Goal: Information Seeking & Learning: Compare options

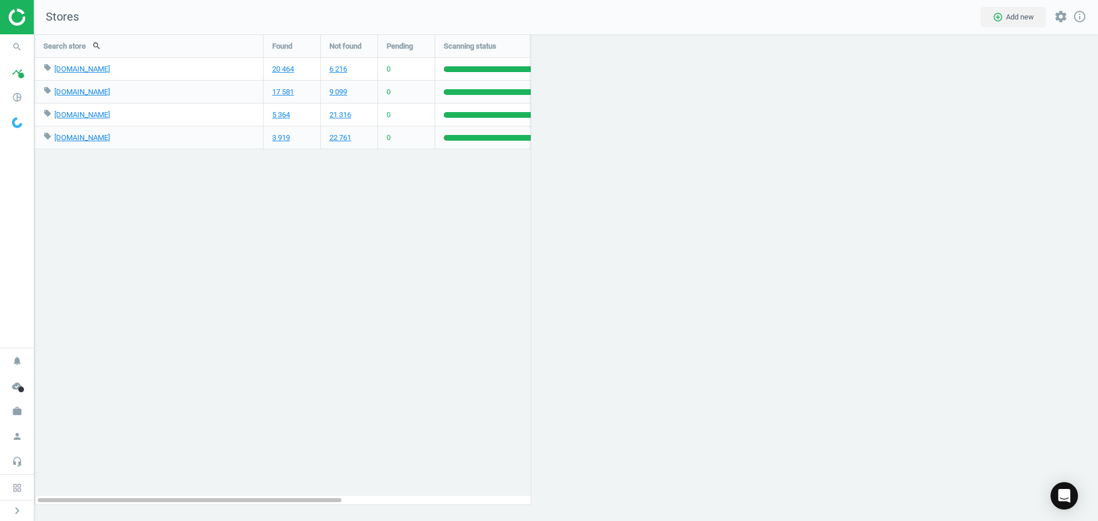
scroll to position [504, 1081]
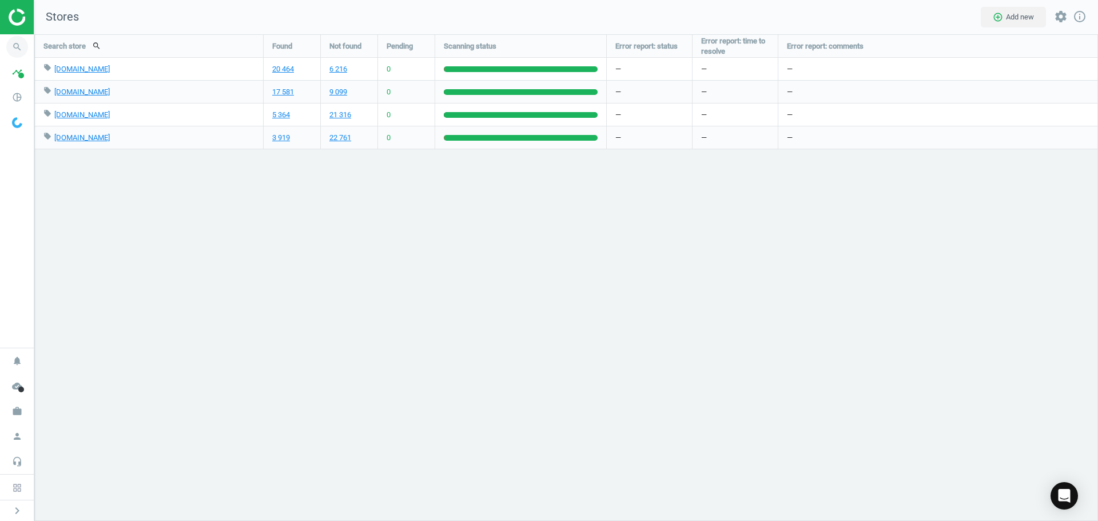
click at [17, 43] on icon "search" at bounding box center [17, 47] width 22 height 22
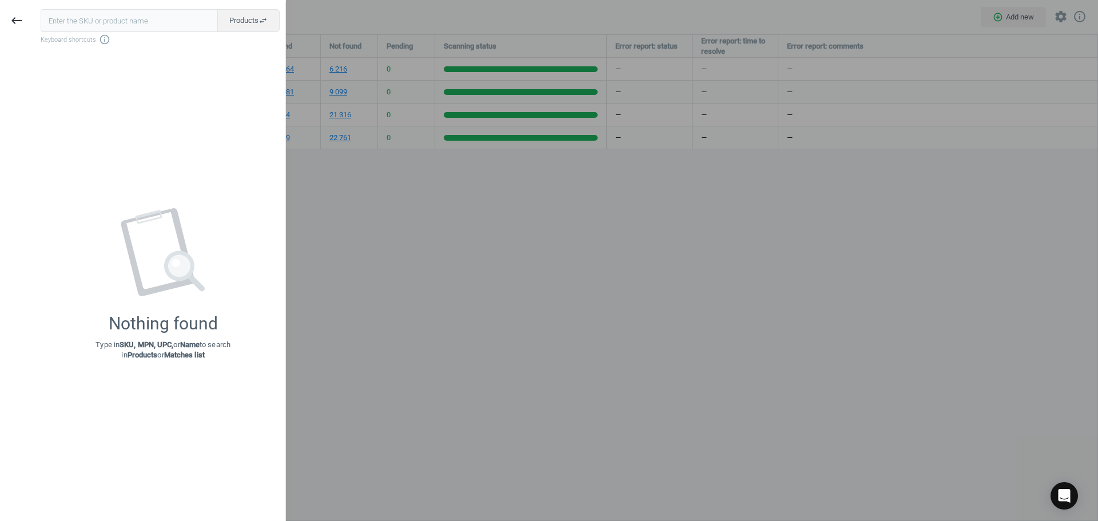
click at [446, 206] on div at bounding box center [549, 260] width 1098 height 521
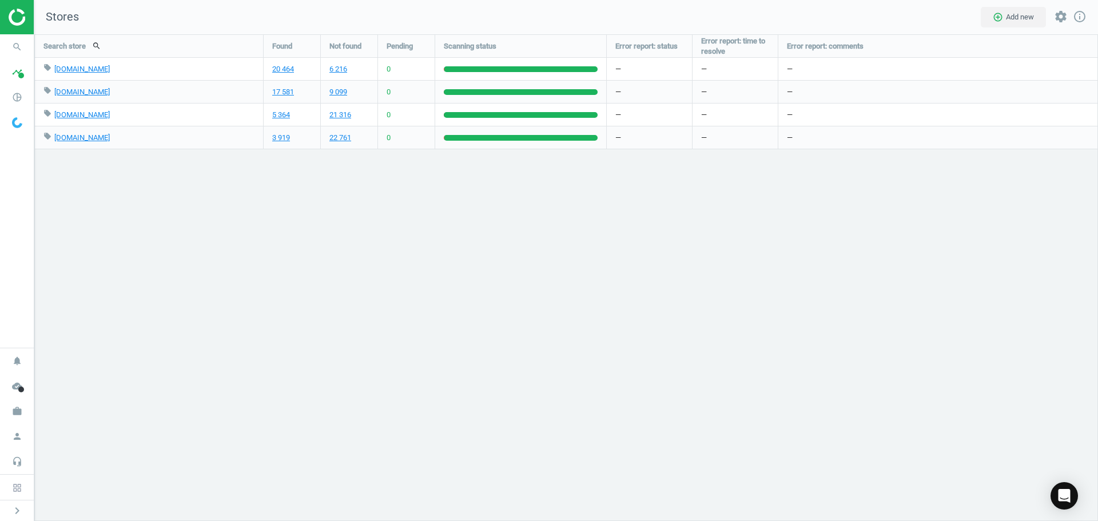
click at [4, 18] on div at bounding box center [17, 17] width 34 height 34
click at [17, 20] on img at bounding box center [49, 17] width 81 height 17
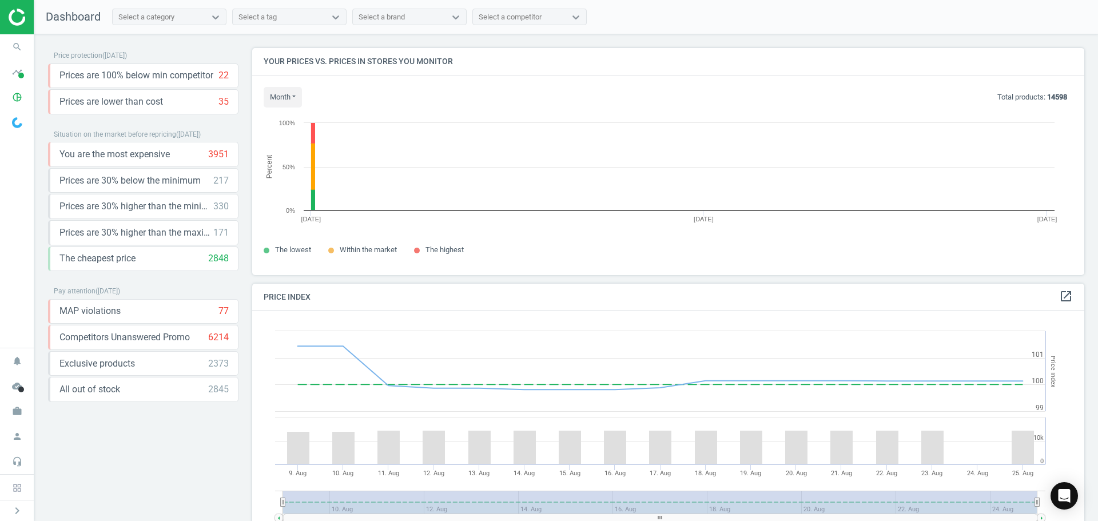
scroll to position [244, 841]
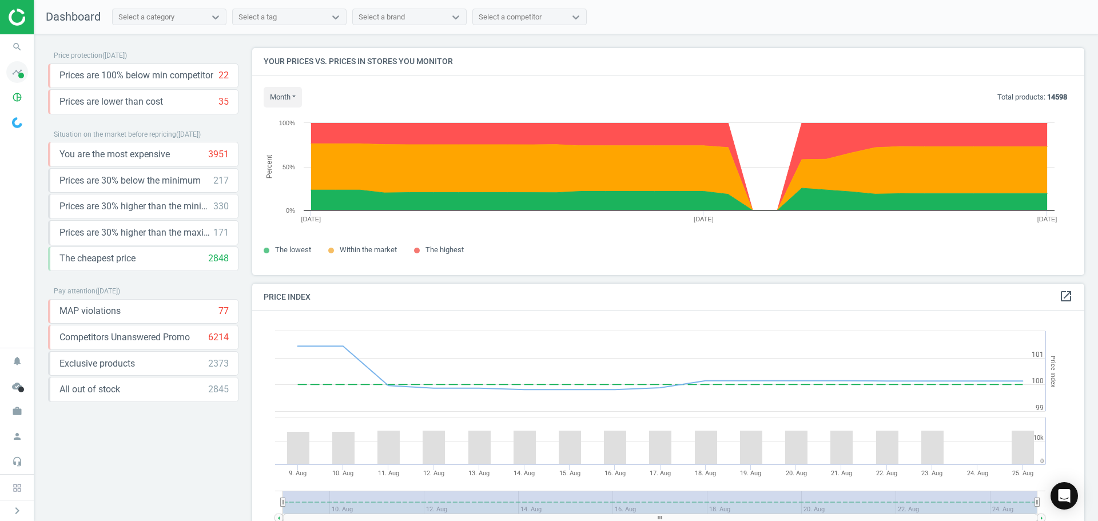
click at [14, 73] on icon "timeline" at bounding box center [17, 72] width 22 height 22
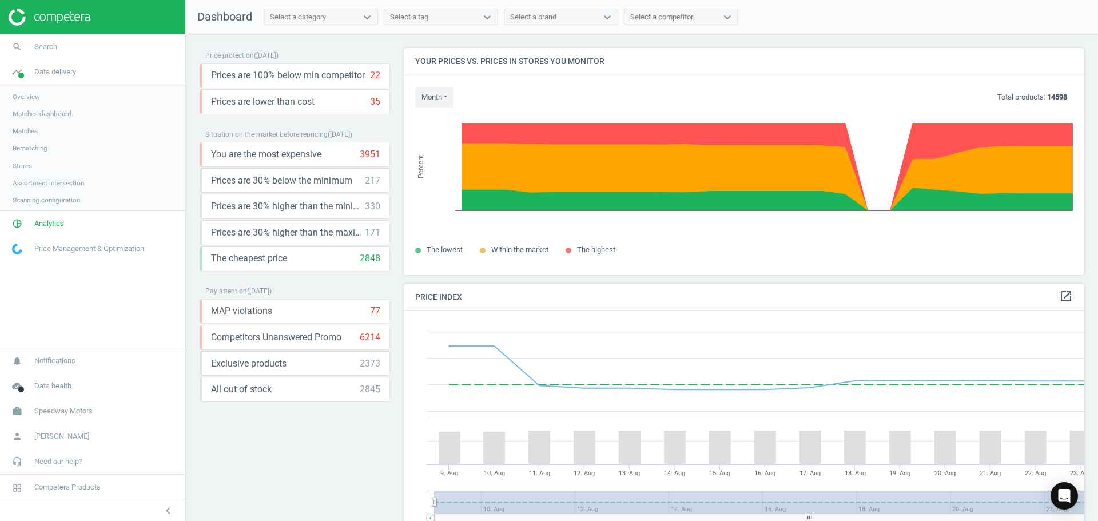
scroll to position [281, 689]
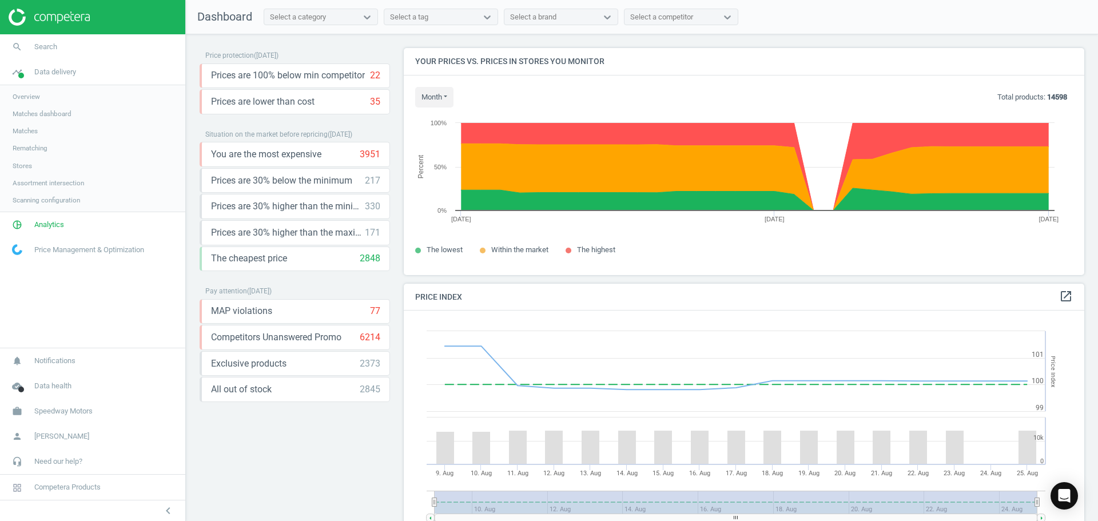
click at [30, 131] on span "Matches" at bounding box center [25, 130] width 25 height 9
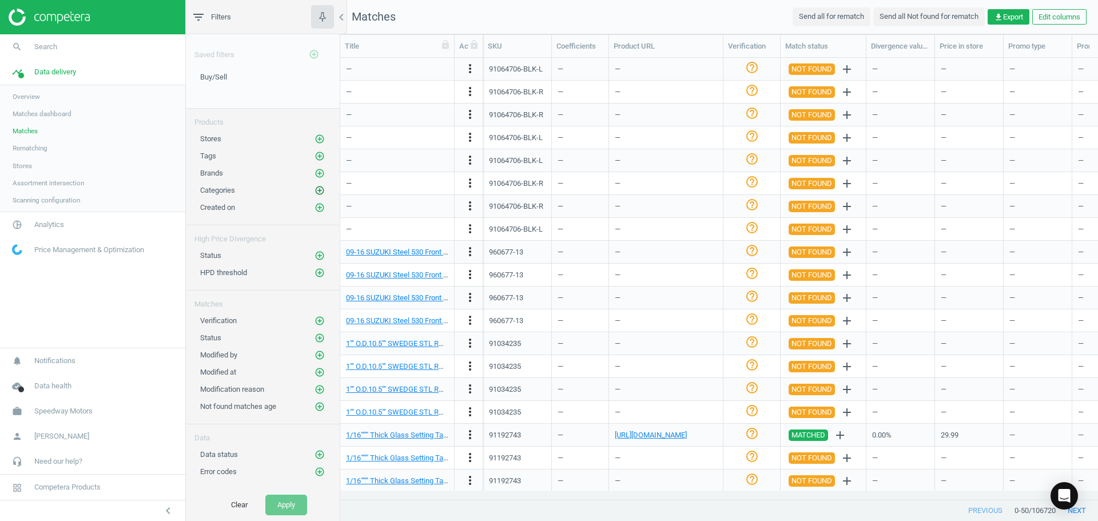
click at [316, 190] on icon "add_circle_outline" at bounding box center [319, 190] width 10 height 10
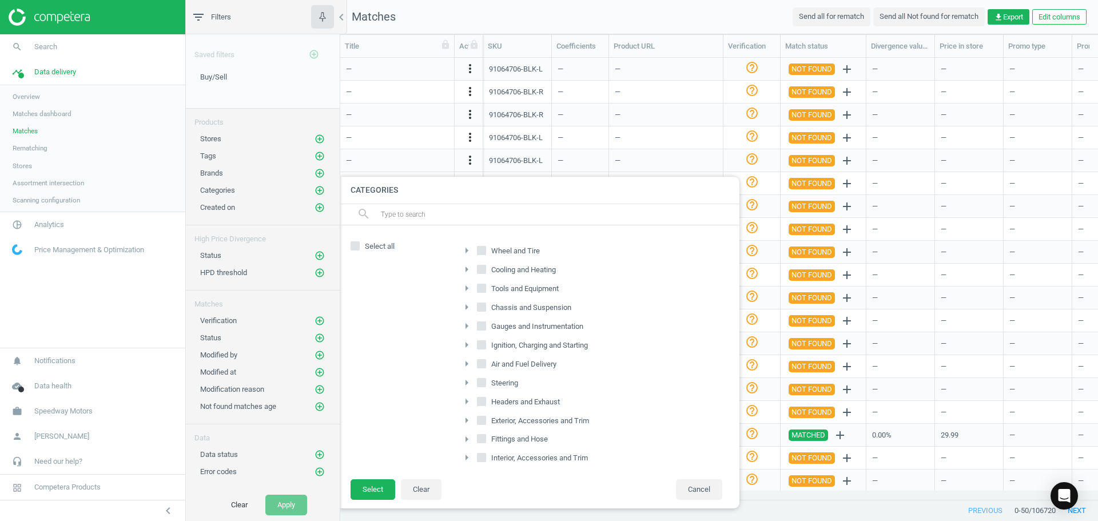
click at [418, 217] on input "text" at bounding box center [555, 214] width 351 height 18
click at [668, 257] on div "arrow_right Wheel and Tire arrow_right Cooling and Heating arrow_right Tools an…" at bounding box center [588, 352] width 280 height 230
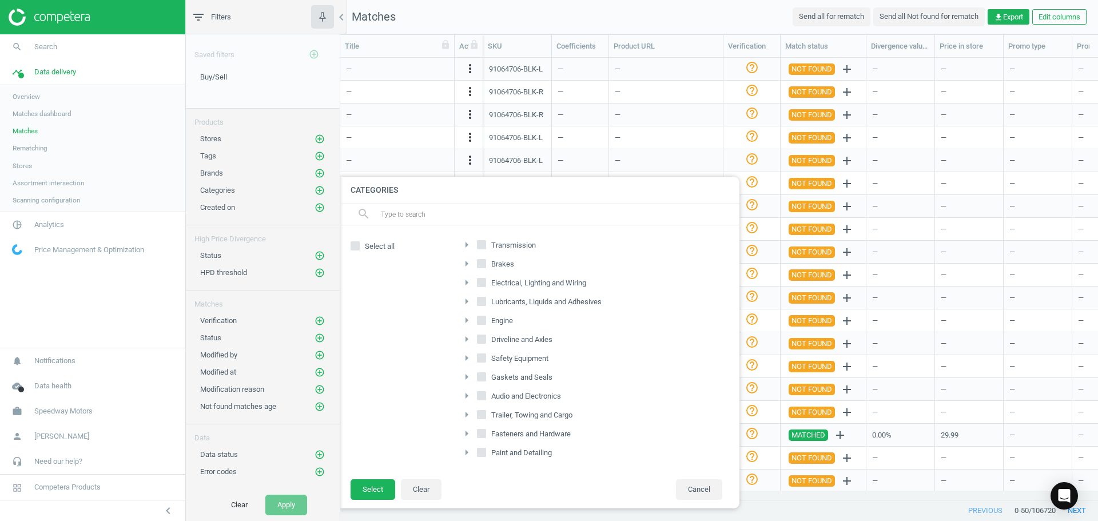
click at [542, 302] on span "Lubricants, Liquids and Adhesives" at bounding box center [546, 302] width 115 height 10
click at [485, 302] on input "Lubricants, Liquids and Adhesives" at bounding box center [481, 301] width 7 height 7
checkbox input "true"
click at [422, 277] on icon "close" at bounding box center [421, 279] width 10 height 10
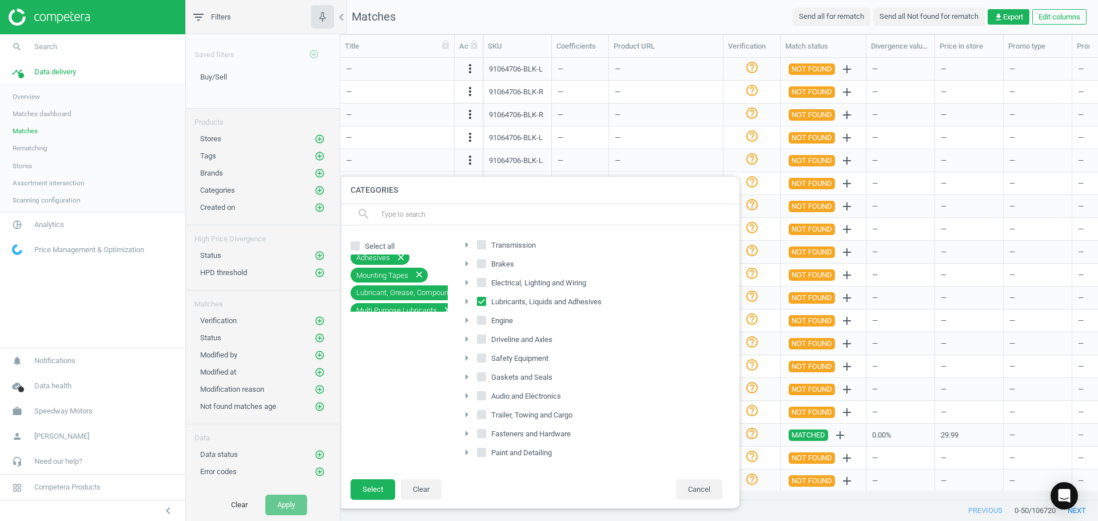
scroll to position [229, 0]
click at [428, 296] on icon "close" at bounding box center [432, 297] width 10 height 10
click at [397, 295] on icon "close" at bounding box center [401, 297] width 10 height 10
click at [414, 293] on icon "close" at bounding box center [419, 297] width 10 height 10
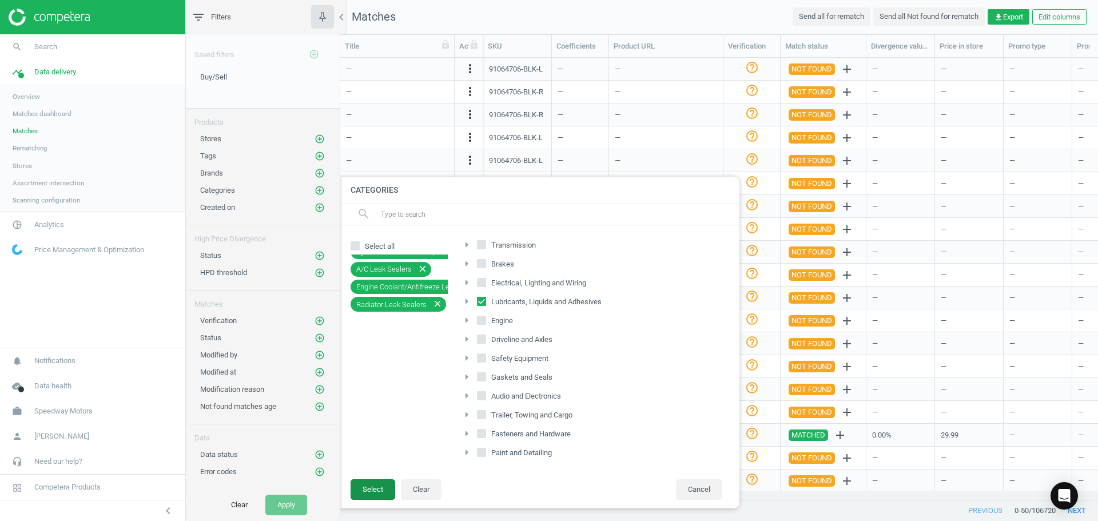
click at [382, 480] on button "Select" at bounding box center [372, 489] width 45 height 21
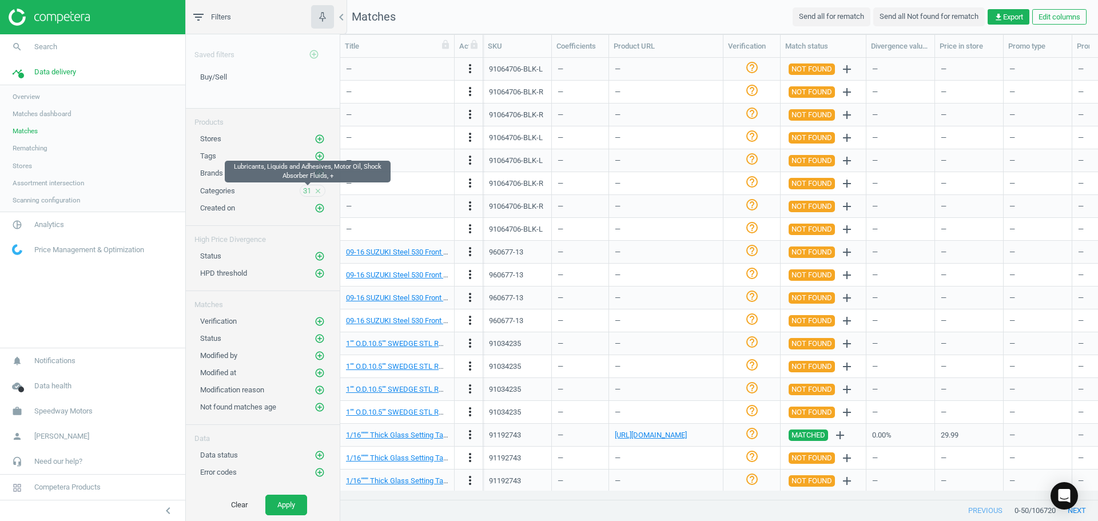
click at [305, 189] on span "31" at bounding box center [307, 191] width 8 height 10
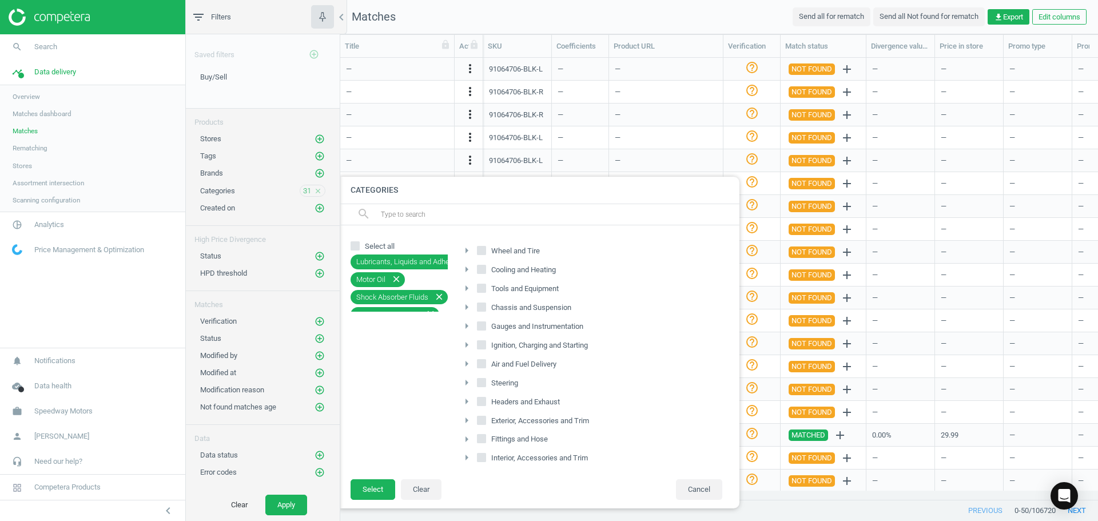
click at [396, 281] on icon "close" at bounding box center [396, 279] width 10 height 10
click at [427, 296] on icon "close" at bounding box center [430, 297] width 10 height 10
click at [373, 484] on button "Select" at bounding box center [372, 489] width 45 height 21
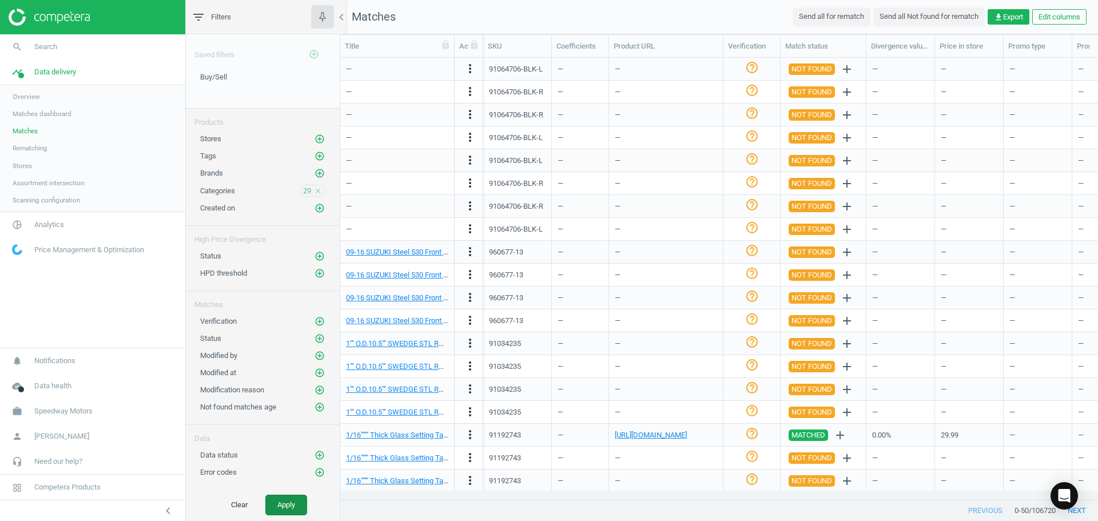
click at [288, 503] on button "Apply" at bounding box center [286, 505] width 42 height 21
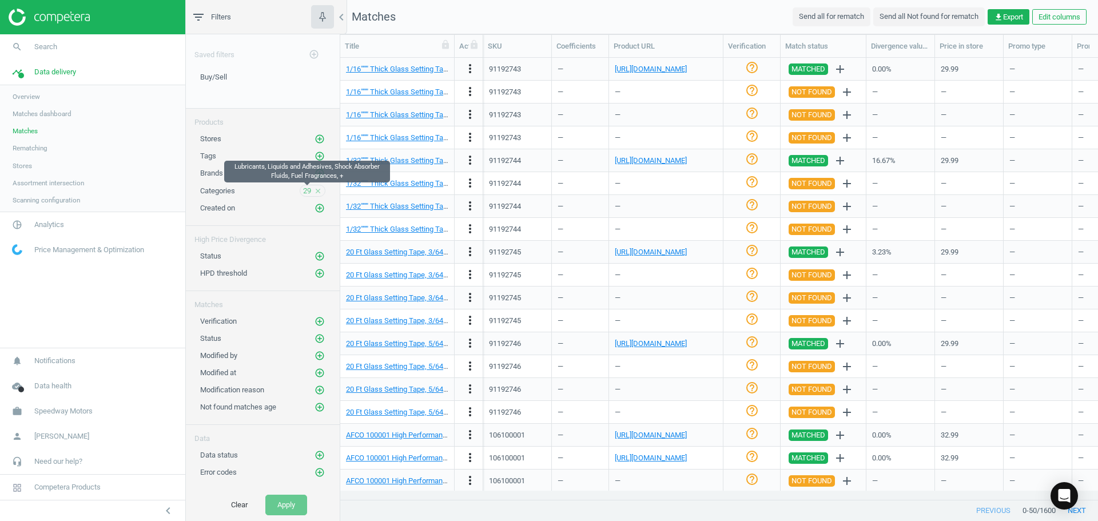
click at [305, 190] on span "29" at bounding box center [307, 191] width 8 height 10
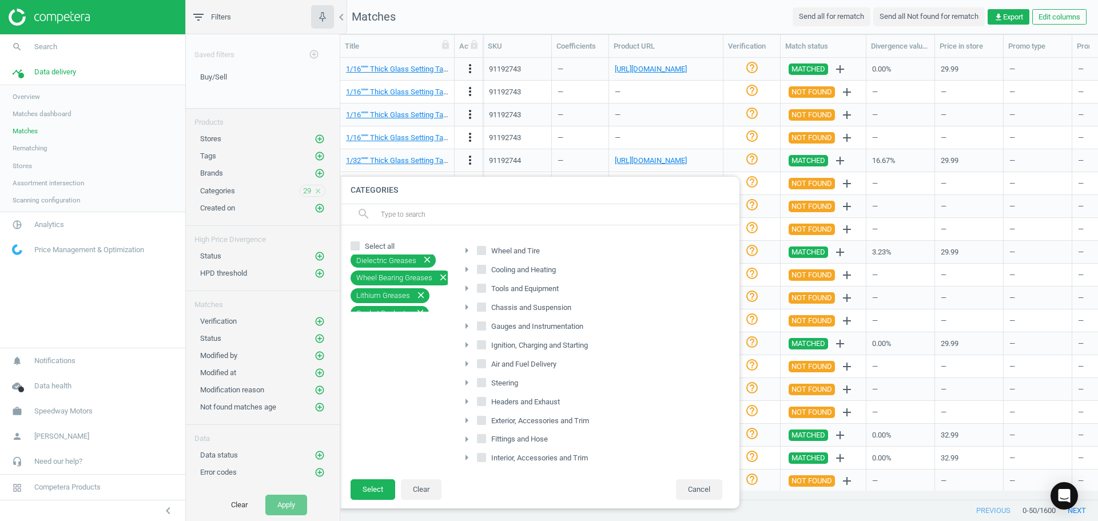
scroll to position [315, 0]
click at [381, 495] on button "Select" at bounding box center [372, 489] width 45 height 21
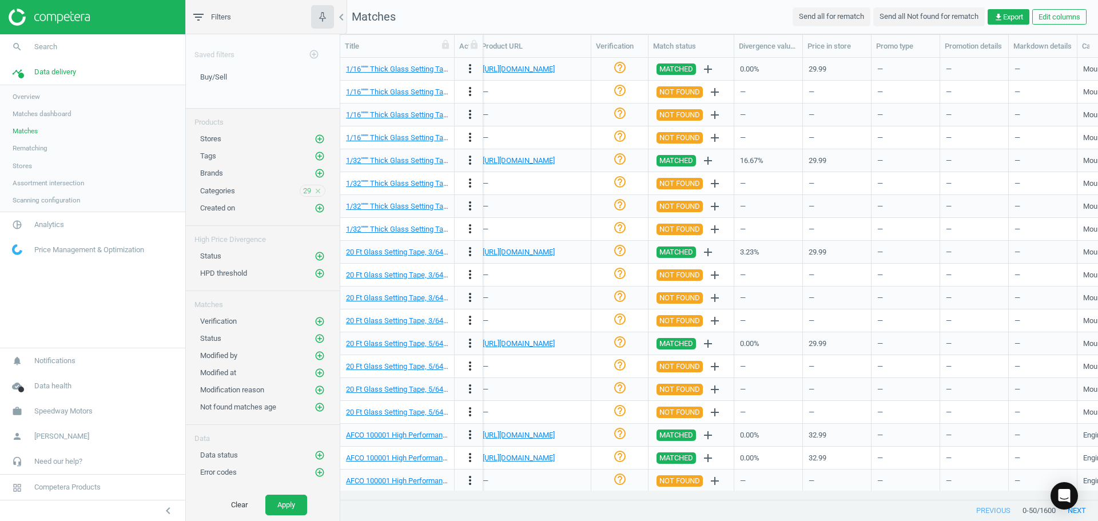
scroll to position [0, 0]
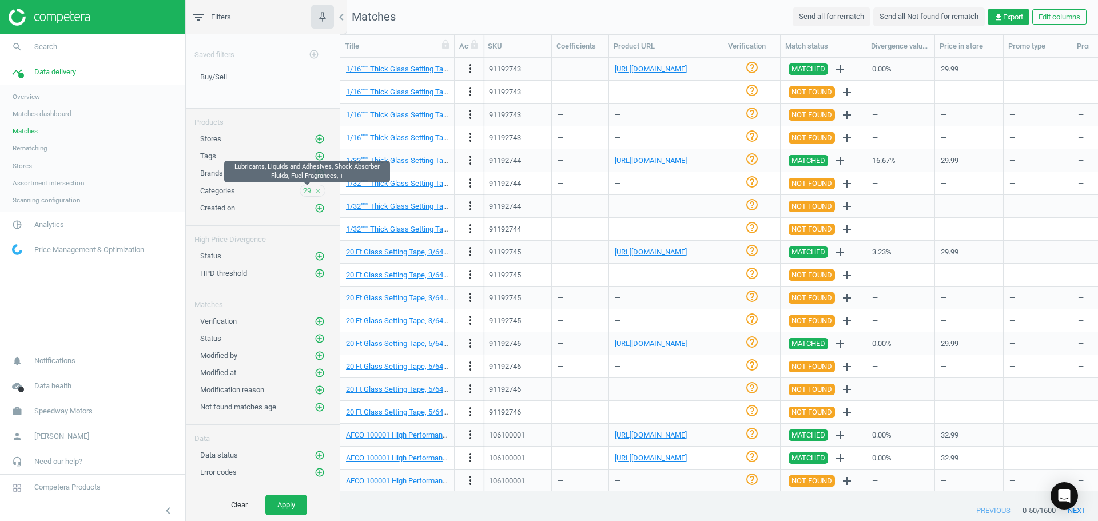
click at [306, 190] on span "29" at bounding box center [307, 191] width 8 height 10
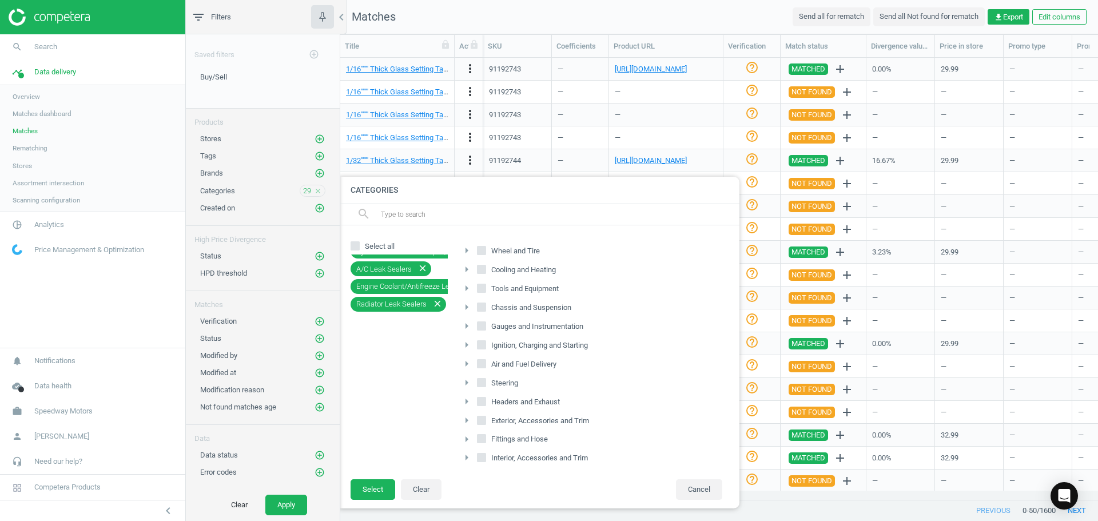
scroll to position [459, 0]
click at [361, 487] on button "Select" at bounding box center [372, 489] width 45 height 21
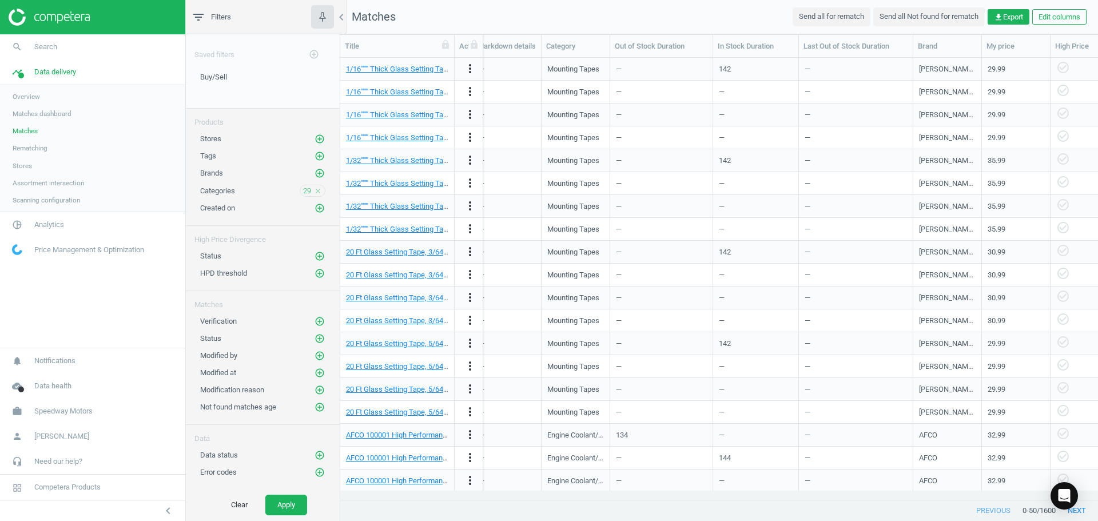
scroll to position [0, 668]
click at [572, 47] on div "Category" at bounding box center [575, 46] width 59 height 10
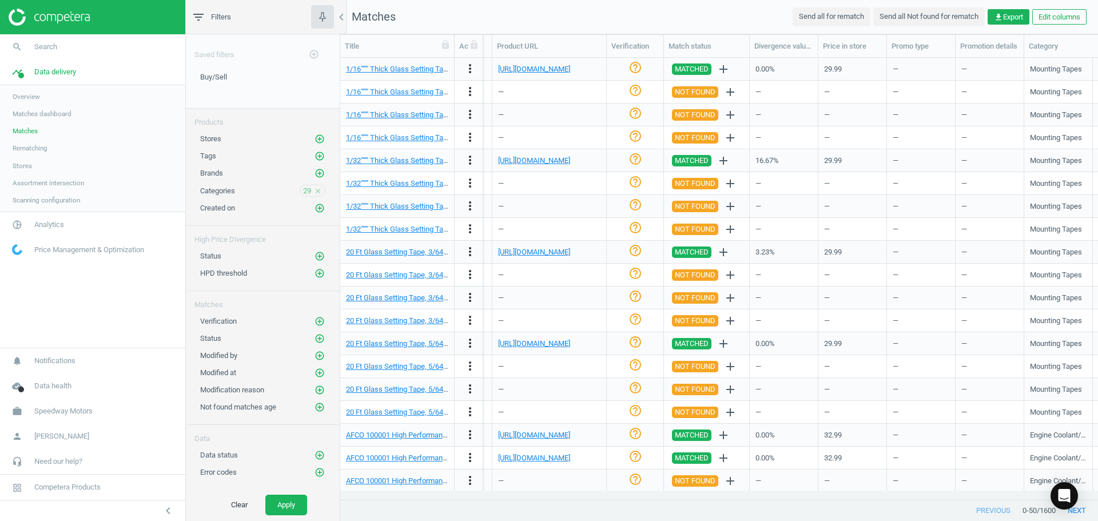
scroll to position [0, 0]
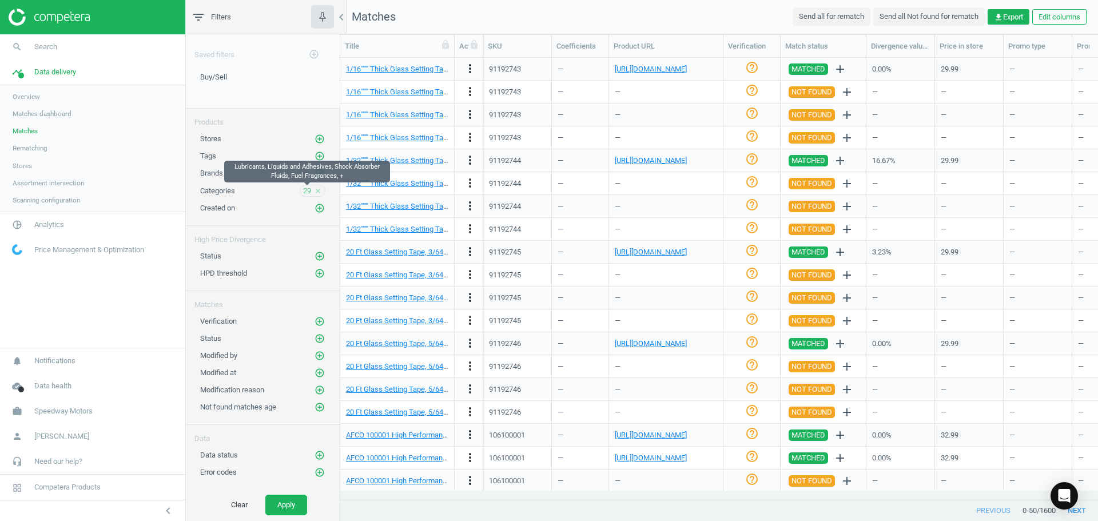
click at [303, 190] on span "29" at bounding box center [307, 191] width 8 height 10
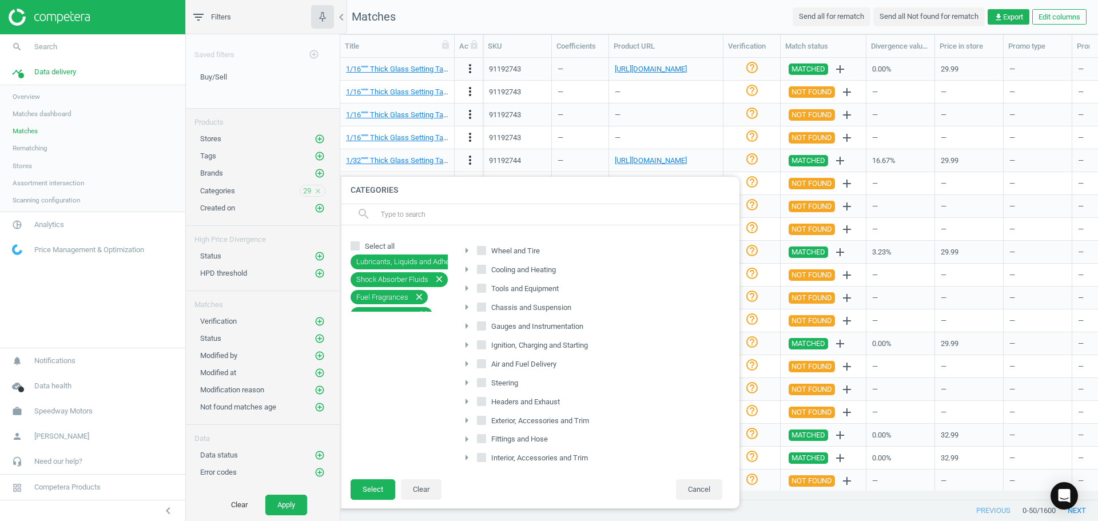
click at [461, 208] on input "text" at bounding box center [555, 214] width 351 height 18
type input "mounting"
drag, startPoint x: 394, startPoint y: 217, endPoint x: 305, endPoint y: 220, distance: 89.2
click at [310, 217] on div "Saved filters add_circle_outline Buy/Sell edit delete Products Stores add_circl…" at bounding box center [263, 261] width 154 height 454
click at [354, 246] on input "Select all" at bounding box center [355, 245] width 7 height 7
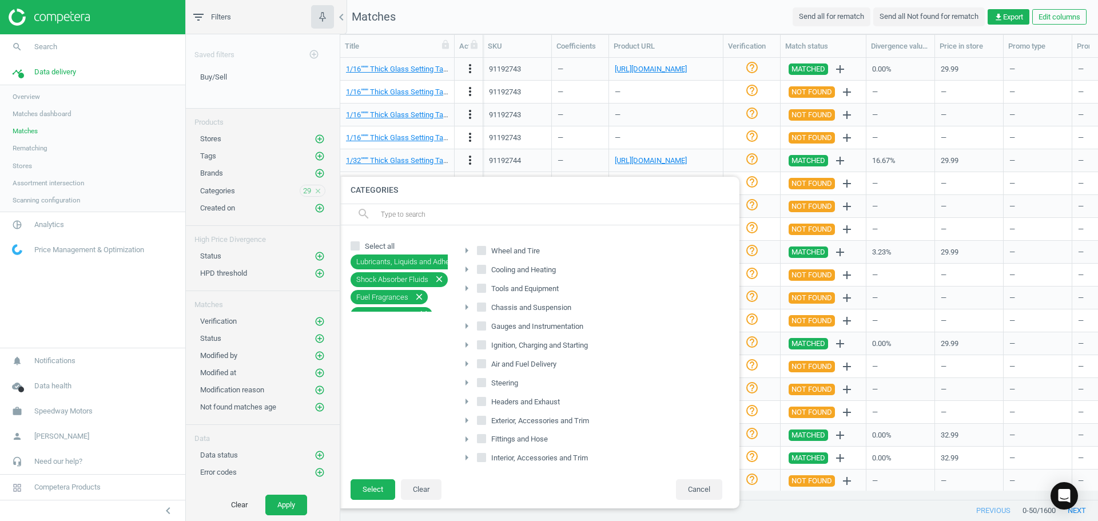
checkbox input "true"
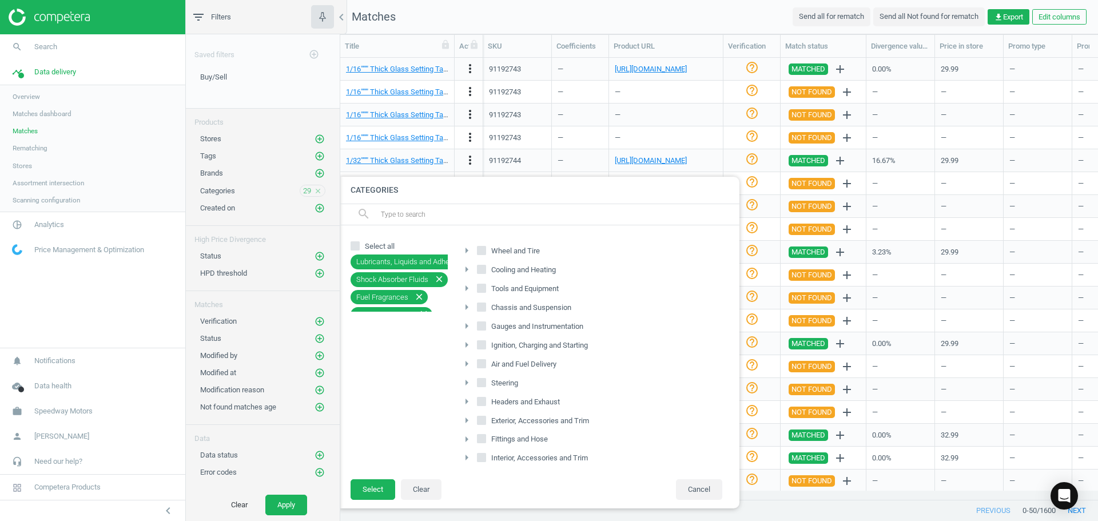
checkbox input "true"
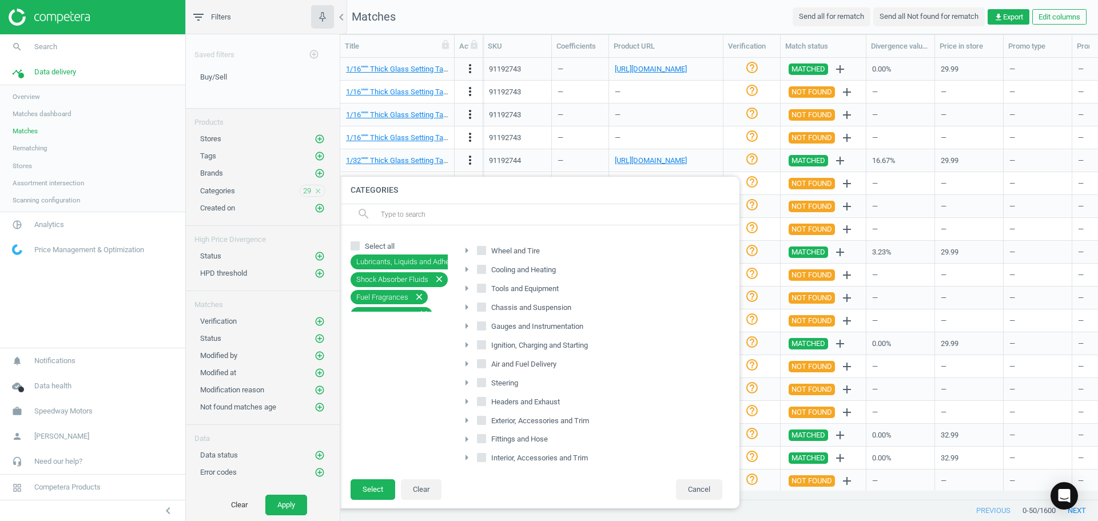
checkbox input "true"
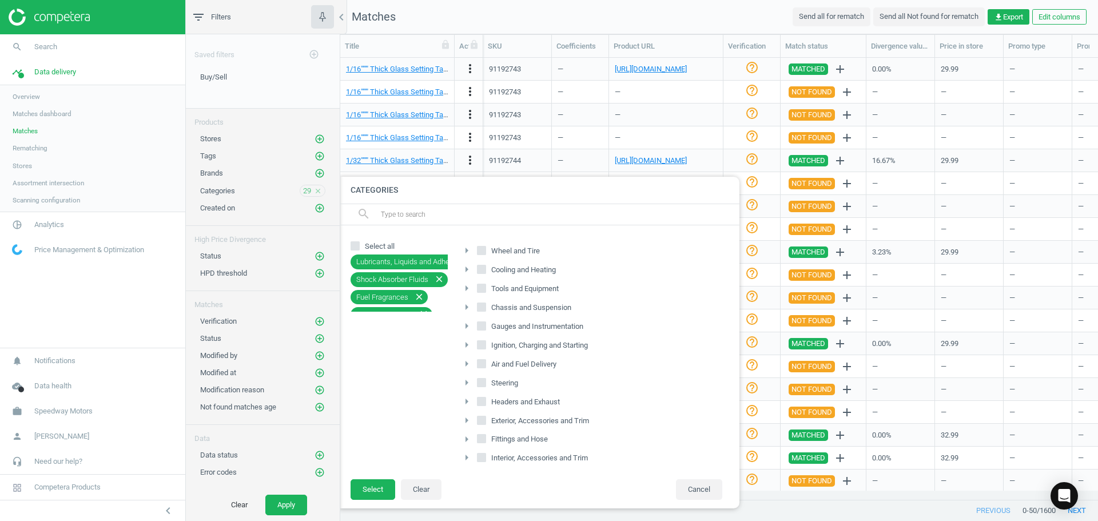
checkbox input "true"
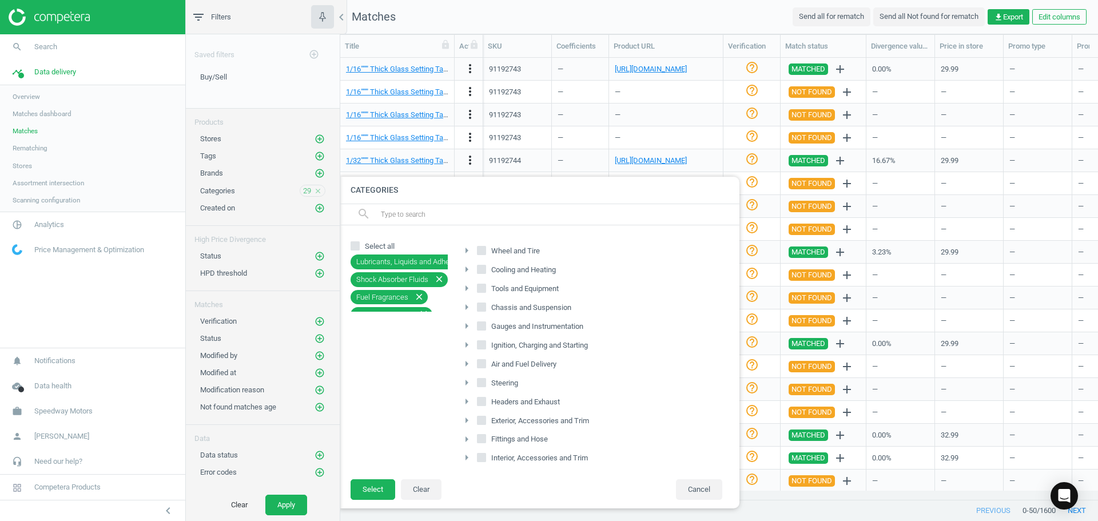
checkbox input "true"
click at [355, 245] on input "Select all" at bounding box center [355, 245] width 7 height 7
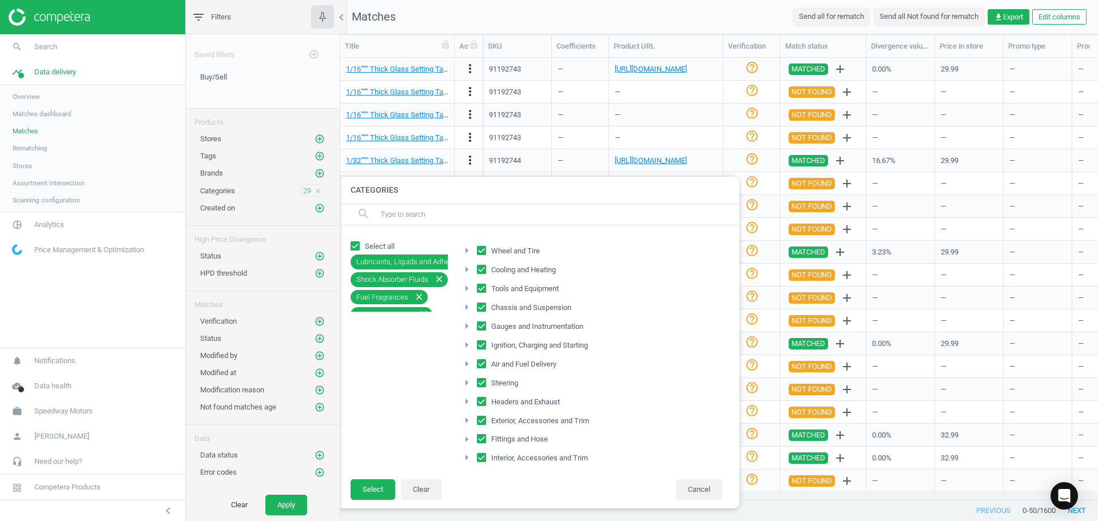
checkbox input "false"
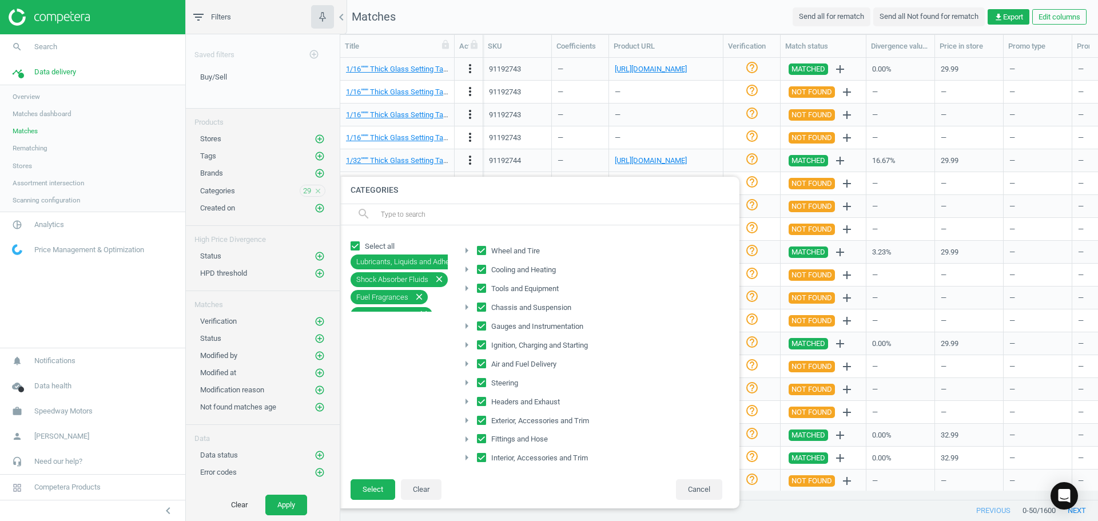
checkbox input "false"
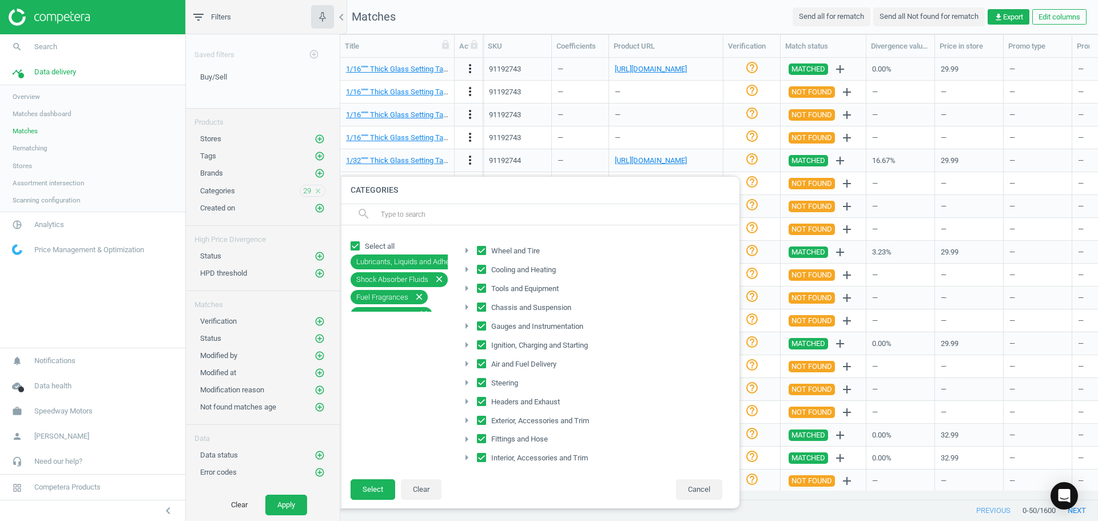
checkbox input "false"
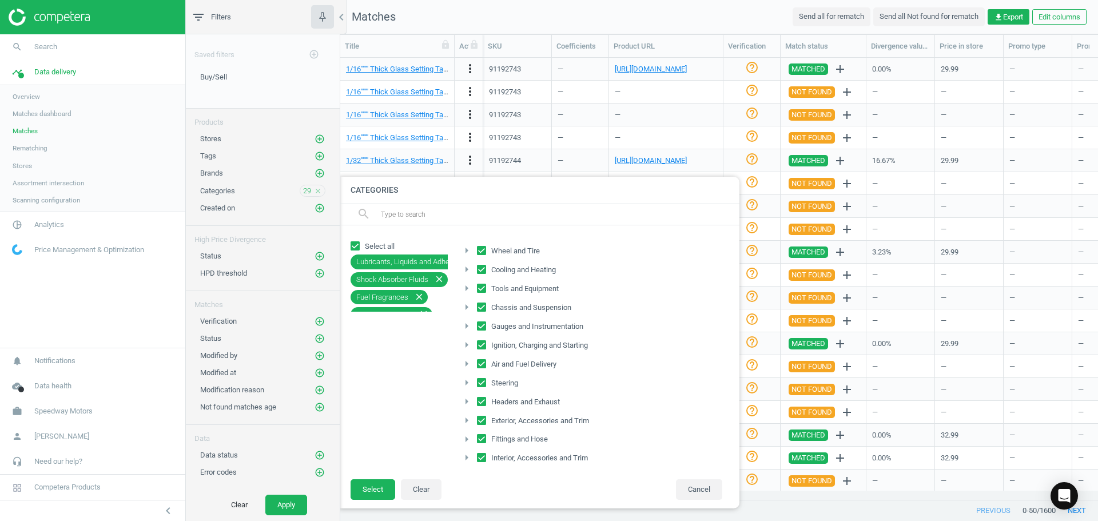
checkbox input "false"
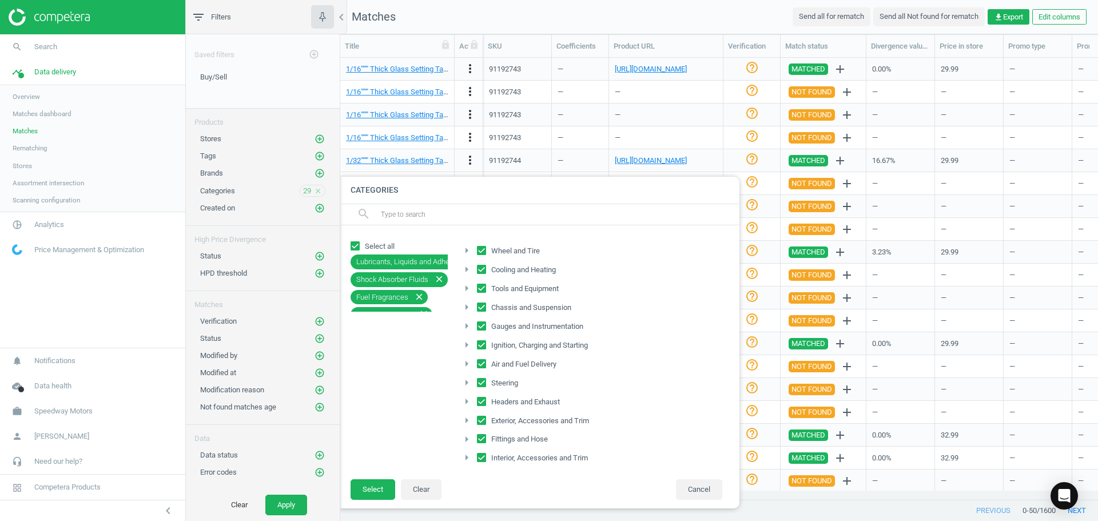
checkbox input "false"
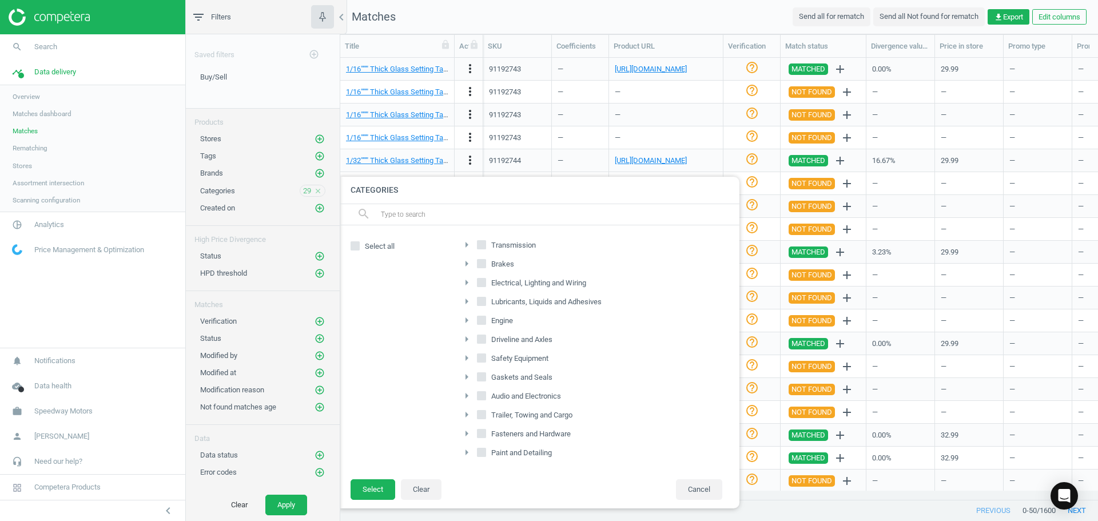
scroll to position [174, 0]
click at [466, 358] on icon "arrow_right" at bounding box center [467, 359] width 14 height 14
click at [487, 261] on input "Oil, Fluid, and Additive" at bounding box center [487, 261] width 7 height 7
checkbox input "true"
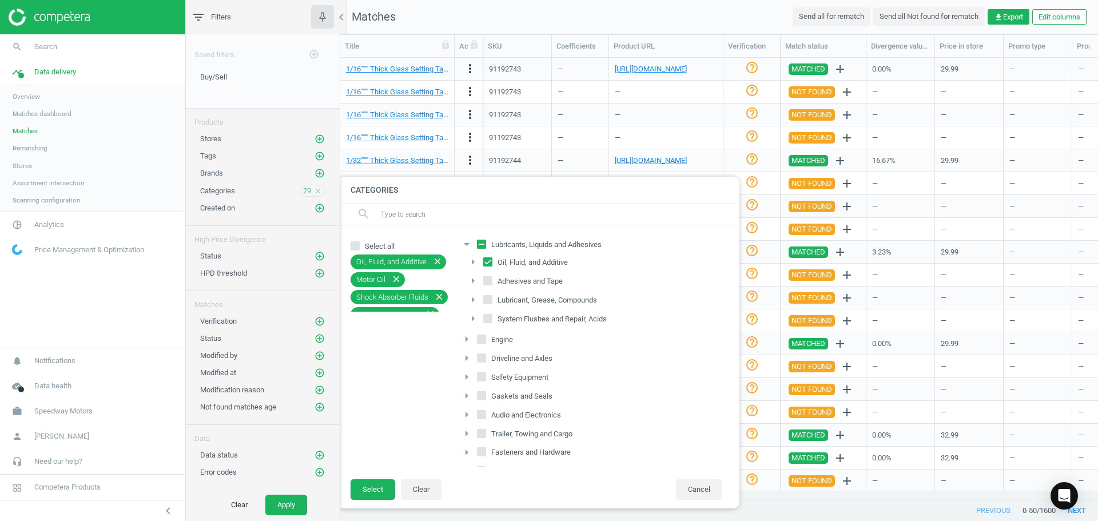
click at [488, 301] on input "Lubricant, Grease, Compounds" at bounding box center [487, 299] width 7 height 7
checkbox input "true"
click at [489, 320] on input "System Flushes and Repair, Acids" at bounding box center [487, 317] width 7 height 7
checkbox input "true"
click at [370, 484] on button "Select" at bounding box center [372, 489] width 45 height 21
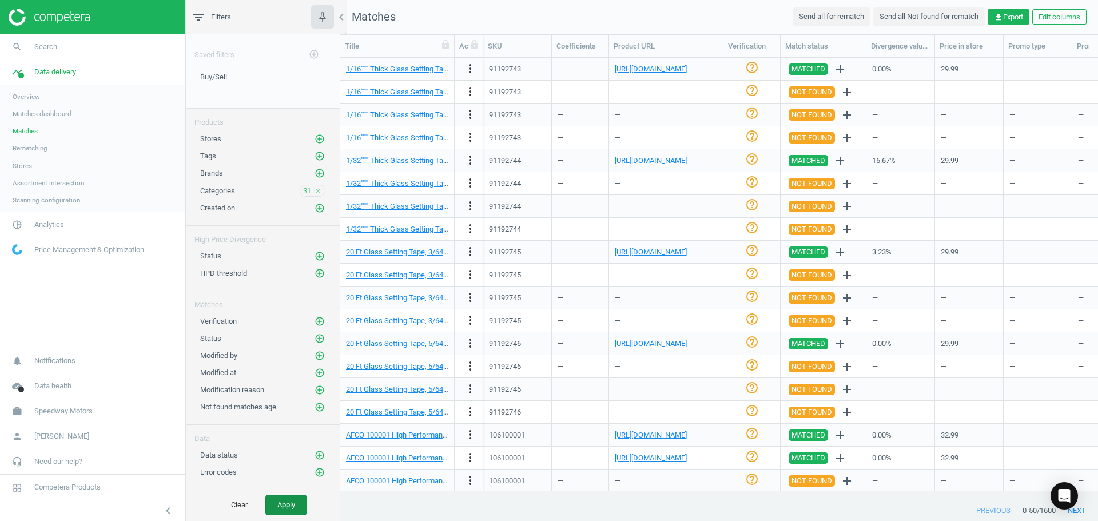
click at [293, 504] on button "Apply" at bounding box center [286, 505] width 42 height 21
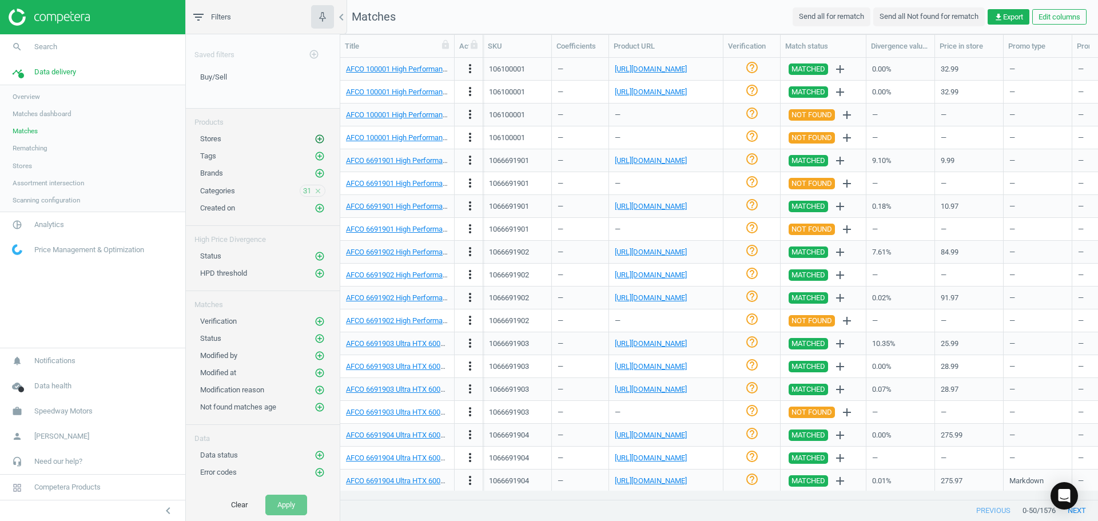
click at [320, 137] on icon "add_circle_outline" at bounding box center [319, 139] width 10 height 10
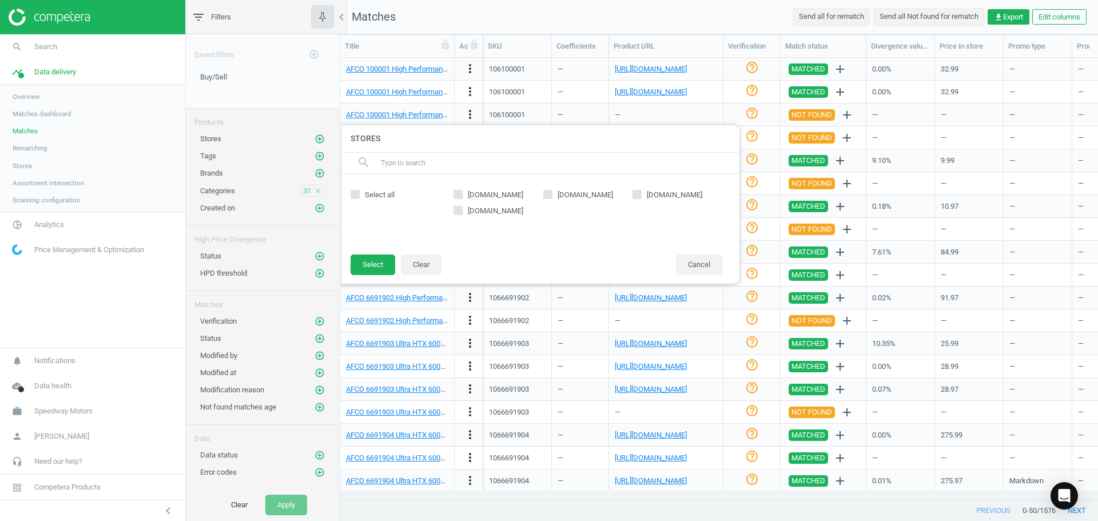
click at [361, 190] on label "Select all" at bounding box center [398, 195] width 97 height 10
click at [359, 191] on input "Select all" at bounding box center [355, 194] width 7 height 7
checkbox input "true"
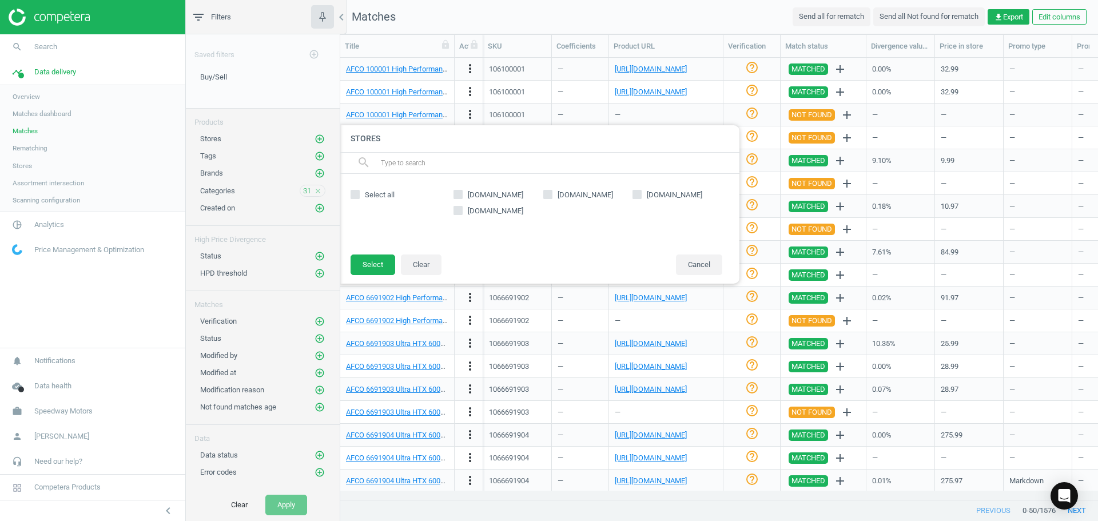
checkbox input "true"
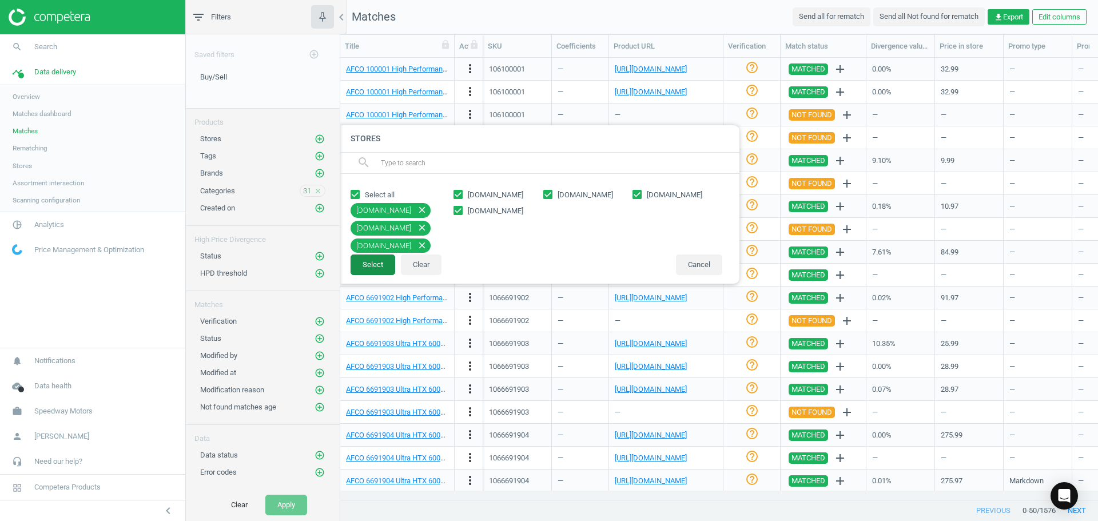
click at [377, 264] on button "Select" at bounding box center [372, 264] width 45 height 21
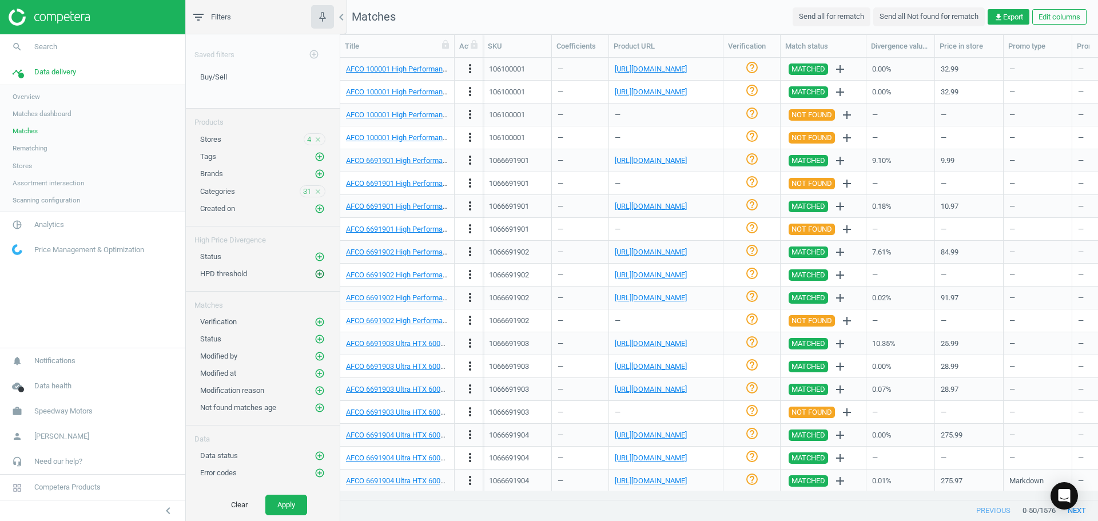
click at [320, 272] on icon "add_circle_outline" at bounding box center [319, 274] width 10 height 10
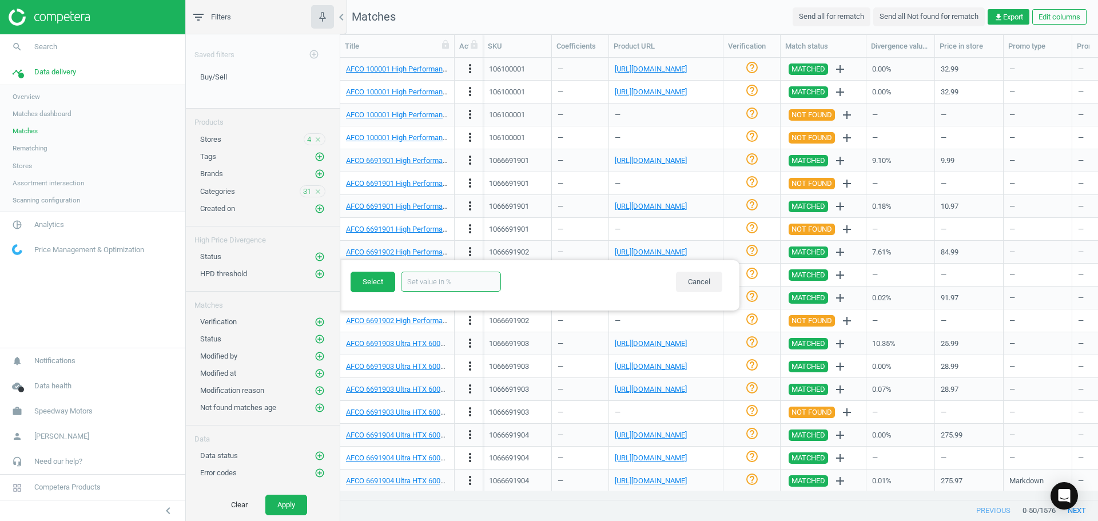
click at [430, 277] on input "text" at bounding box center [451, 282] width 100 height 20
type input "10"
click at [377, 286] on button "Select" at bounding box center [372, 282] width 45 height 21
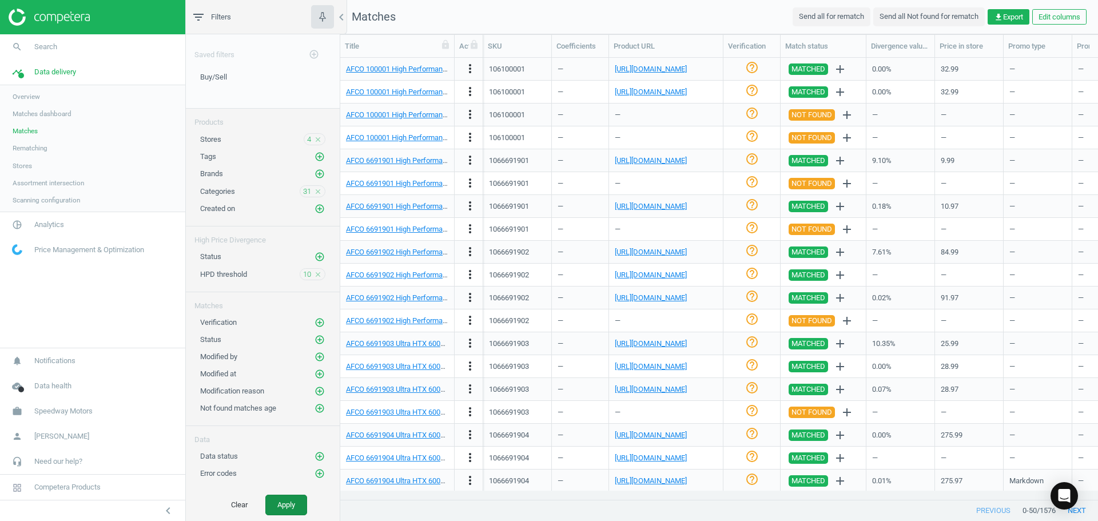
click at [291, 509] on button "Apply" at bounding box center [286, 505] width 42 height 21
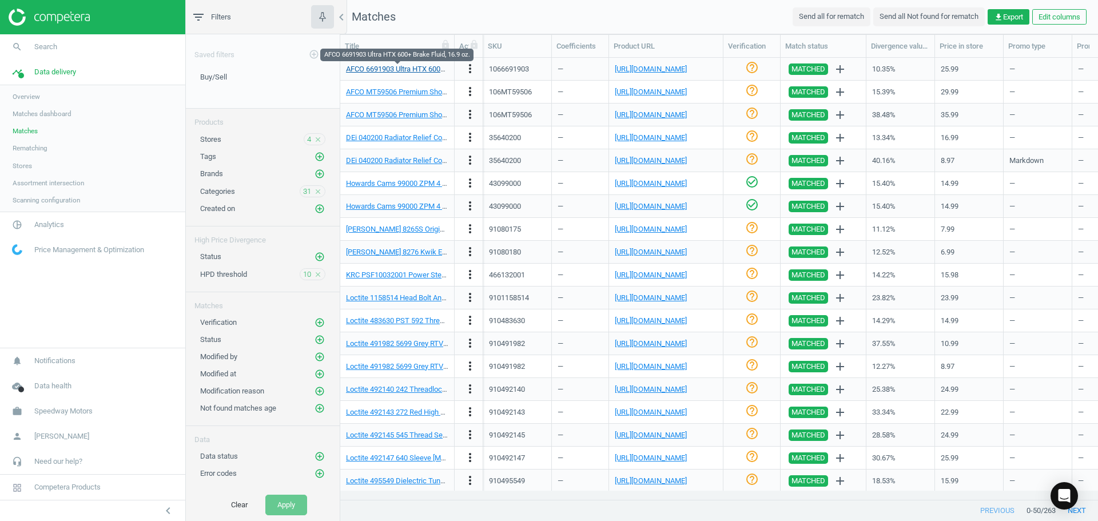
click at [406, 66] on link "AFCO 6691903 Ultra HTX 600+ Brake Fluid, 16.9 oz." at bounding box center [428, 69] width 164 height 9
click at [660, 69] on link "[URL][DOMAIN_NAME]" at bounding box center [651, 69] width 72 height 9
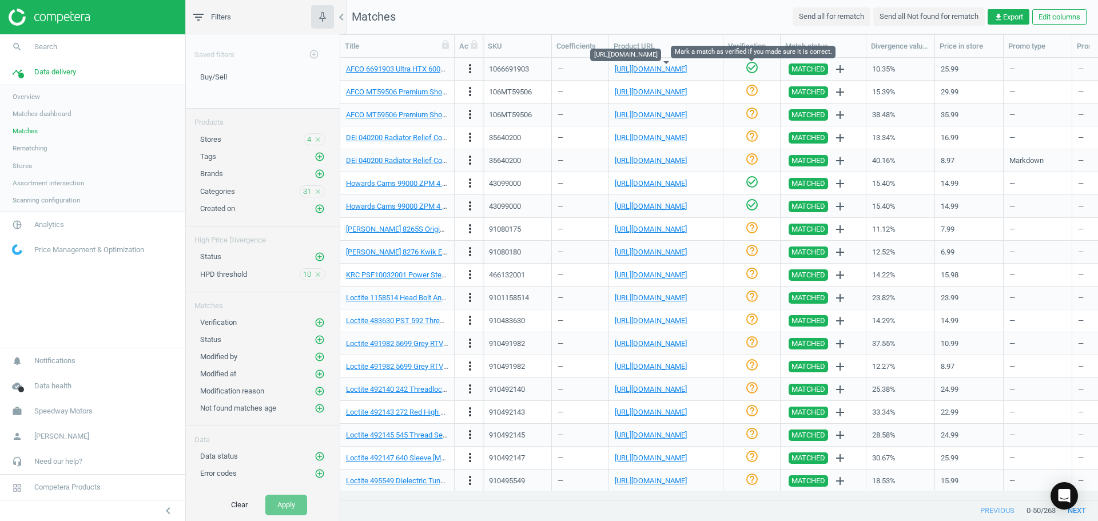
click at [749, 72] on icon "check_circle_outline" at bounding box center [752, 68] width 14 height 14
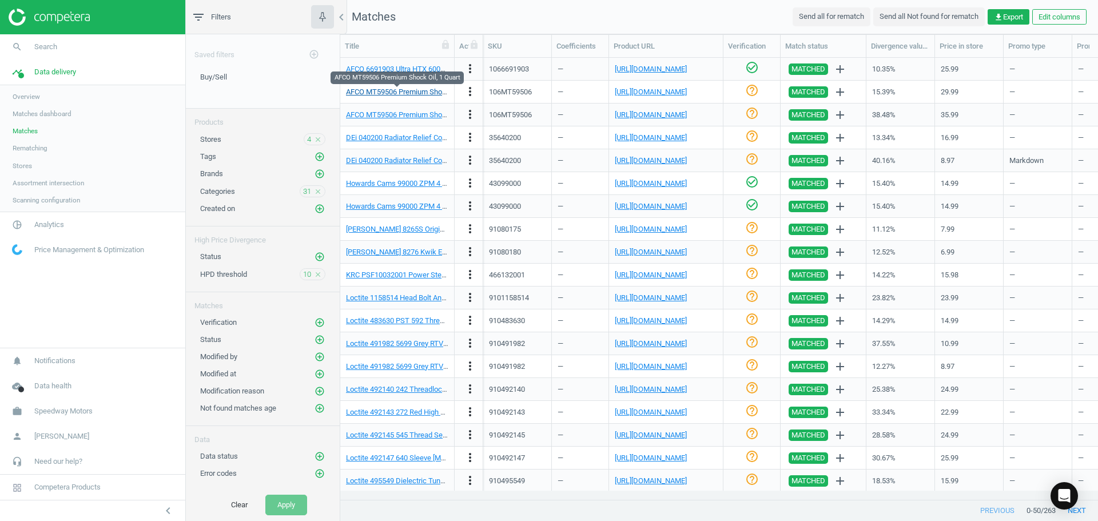
click at [420, 96] on div "AFCO MT59506 Premium Shock Oil, 1 Quart" at bounding box center [397, 92] width 102 height 10
click at [407, 90] on link "AFCO MT59506 Premium Shock Oil, 1 Quart" at bounding box center [416, 91] width 141 height 9
click at [634, 97] on div "[URL][DOMAIN_NAME]" at bounding box center [651, 92] width 72 height 10
click at [641, 94] on link "[URL][DOMAIN_NAME]" at bounding box center [651, 91] width 72 height 9
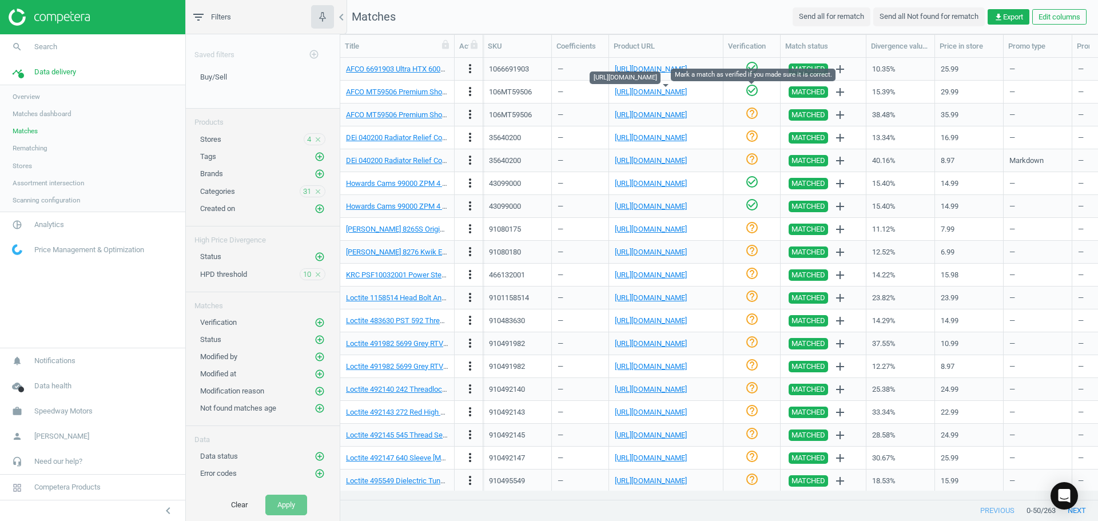
click at [752, 92] on icon "check_circle_outline" at bounding box center [752, 90] width 14 height 14
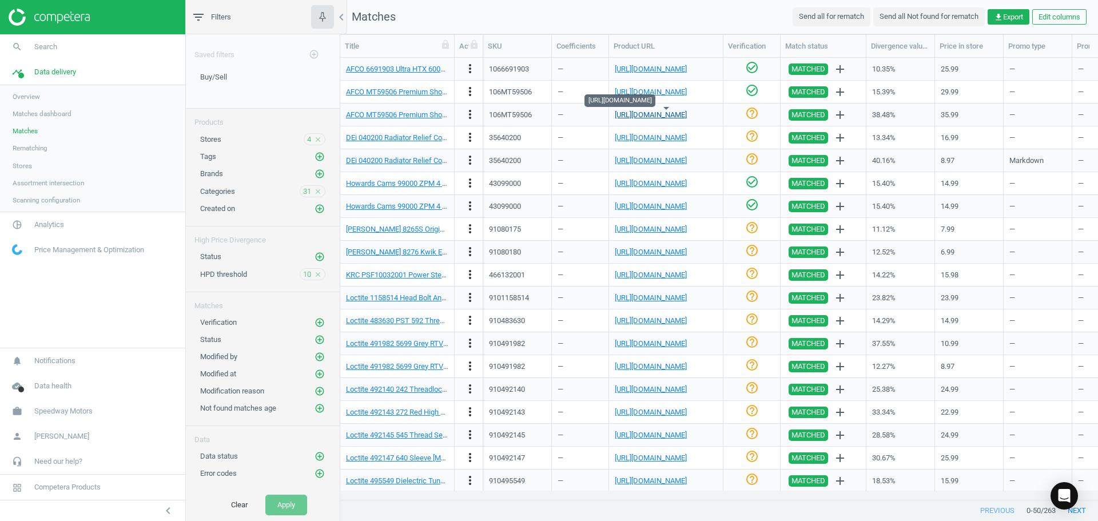
click at [663, 113] on link "[URL][DOMAIN_NAME]" at bounding box center [651, 114] width 72 height 9
click at [748, 119] on icon "check_circle_outline" at bounding box center [752, 113] width 14 height 14
click at [657, 139] on link "[URL][DOMAIN_NAME]" at bounding box center [651, 137] width 72 height 9
click at [753, 138] on icon "check_circle_outline" at bounding box center [752, 136] width 14 height 14
click at [667, 160] on link "[URL][DOMAIN_NAME]" at bounding box center [651, 160] width 72 height 9
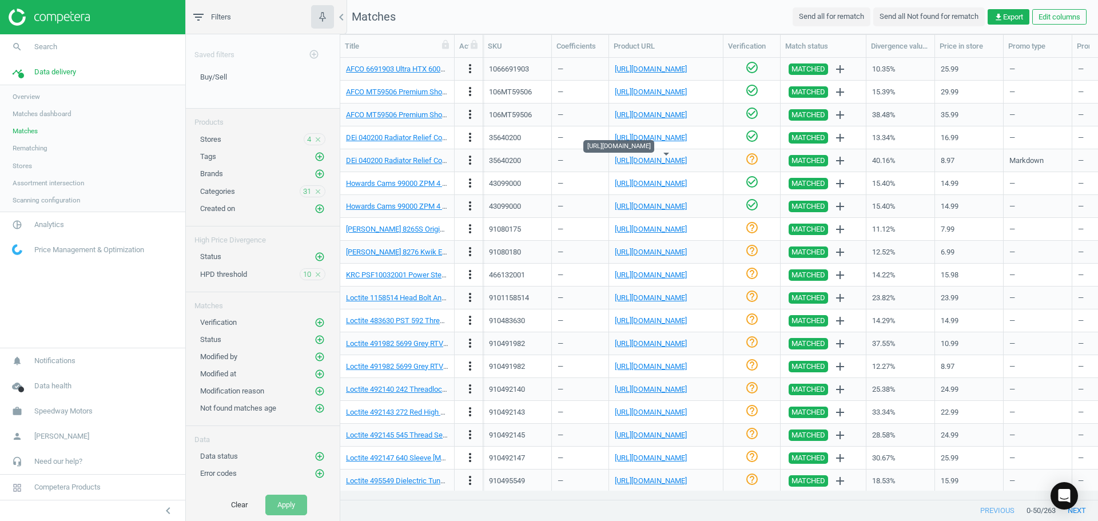
click at [752, 155] on icon "help_outline" at bounding box center [752, 159] width 14 height 14
click at [379, 229] on link "[PERSON_NAME] 8265S Original Epoxy Putty" at bounding box center [417, 229] width 142 height 9
click at [658, 225] on link "[URL][DOMAIN_NAME]" at bounding box center [651, 229] width 72 height 9
click at [750, 230] on icon "check_circle_outline" at bounding box center [752, 228] width 14 height 14
click at [426, 258] on div "[PERSON_NAME] 8276 Kwik Epoxy Putty" at bounding box center [397, 252] width 102 height 20
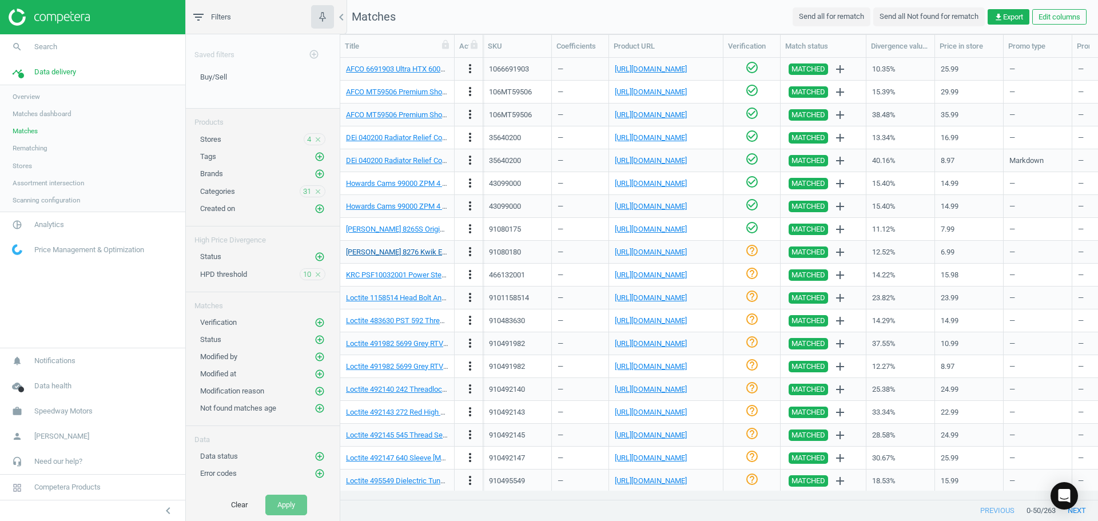
click at [426, 253] on link "[PERSON_NAME] 8276 Kwik Epoxy Putty" at bounding box center [410, 252] width 129 height 9
click at [648, 251] on link "[URL][DOMAIN_NAME]" at bounding box center [651, 252] width 72 height 9
click at [748, 250] on icon "check_circle_outline" at bounding box center [752, 251] width 14 height 14
click at [415, 271] on link "KRC PSF10032001 Power Steering Fluid, 1 Quart" at bounding box center [423, 274] width 155 height 9
click at [632, 277] on link "[URL][DOMAIN_NAME]" at bounding box center [651, 274] width 72 height 9
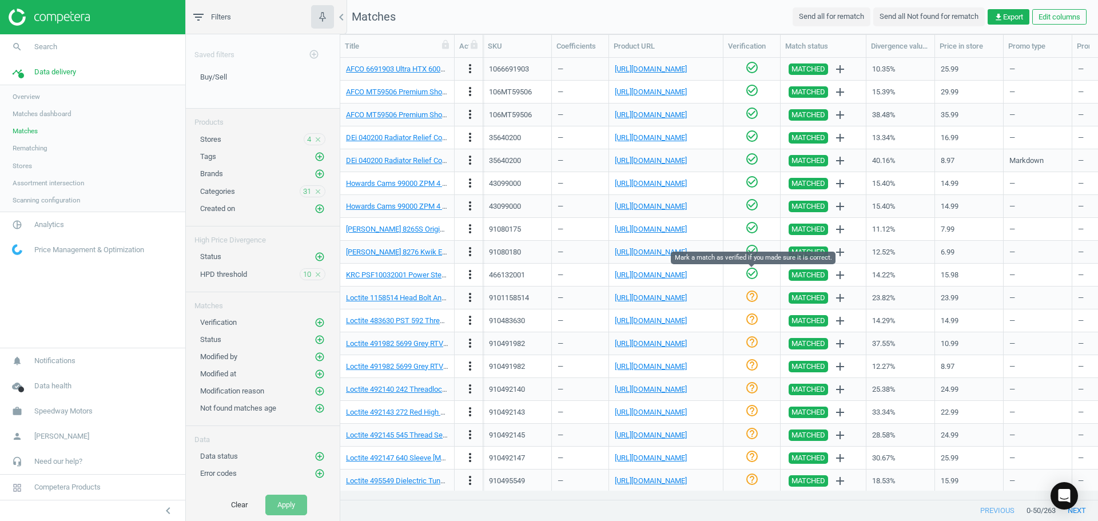
click at [752, 273] on icon "check_circle_outline" at bounding box center [752, 273] width 14 height 14
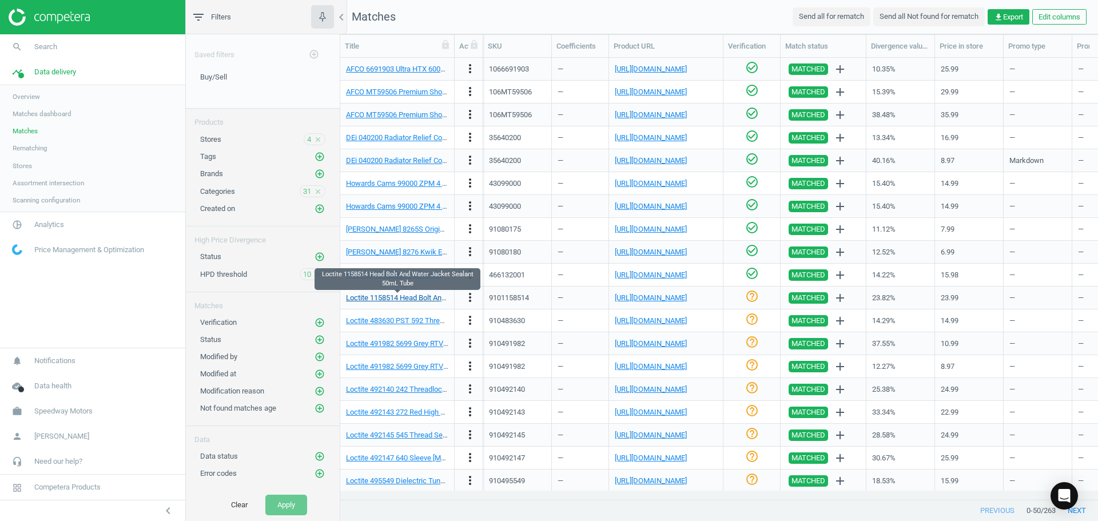
click at [409, 296] on link "Loctite 1158514 Head Bolt And Water Jacket Sealant 50mL Tube" at bounding box center [450, 297] width 209 height 9
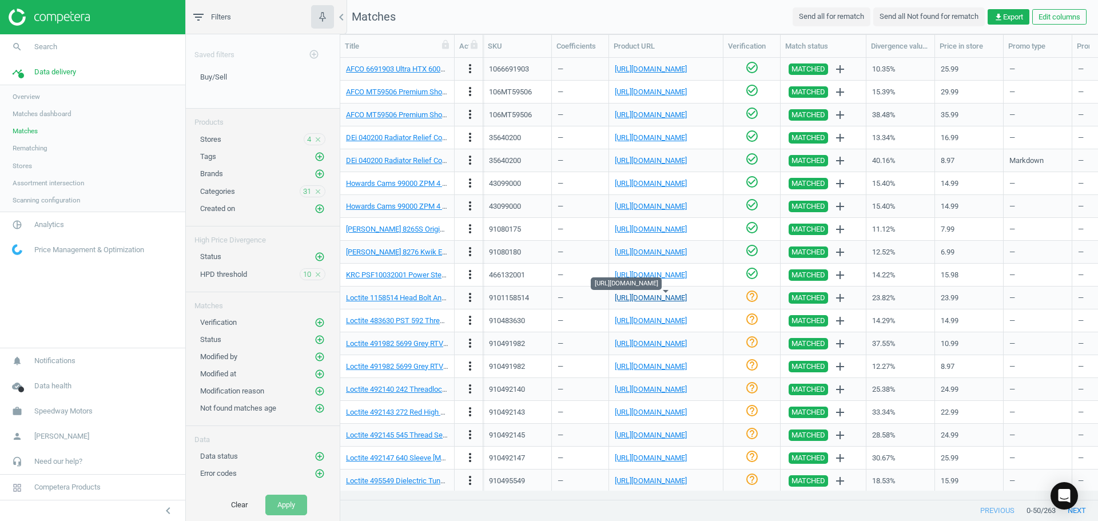
click at [647, 297] on link "[URL][DOMAIN_NAME]" at bounding box center [651, 297] width 72 height 9
click at [748, 294] on icon "check_circle_outline" at bounding box center [752, 296] width 14 height 14
click at [655, 322] on link "[URL][DOMAIN_NAME]" at bounding box center [651, 320] width 72 height 9
click at [752, 315] on icon "help_outline" at bounding box center [752, 319] width 14 height 14
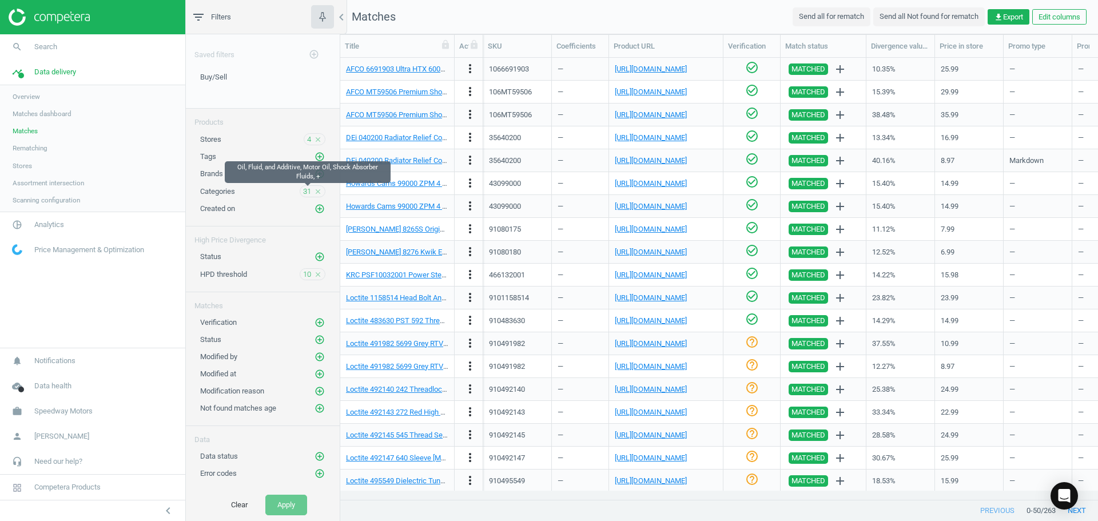
click at [305, 193] on span "31" at bounding box center [307, 191] width 8 height 10
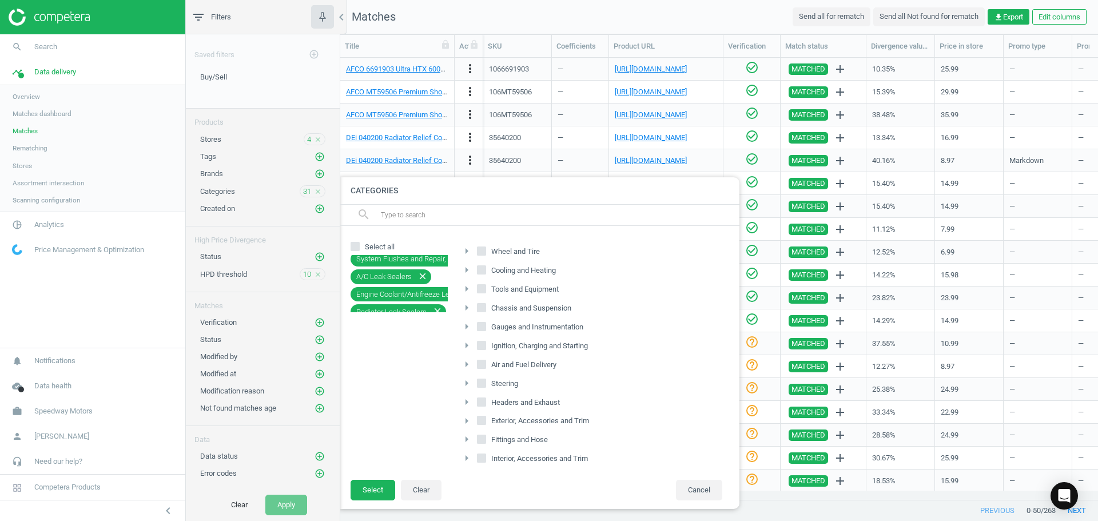
scroll to position [494, 0]
click at [704, 493] on button "Cancel" at bounding box center [699, 490] width 46 height 21
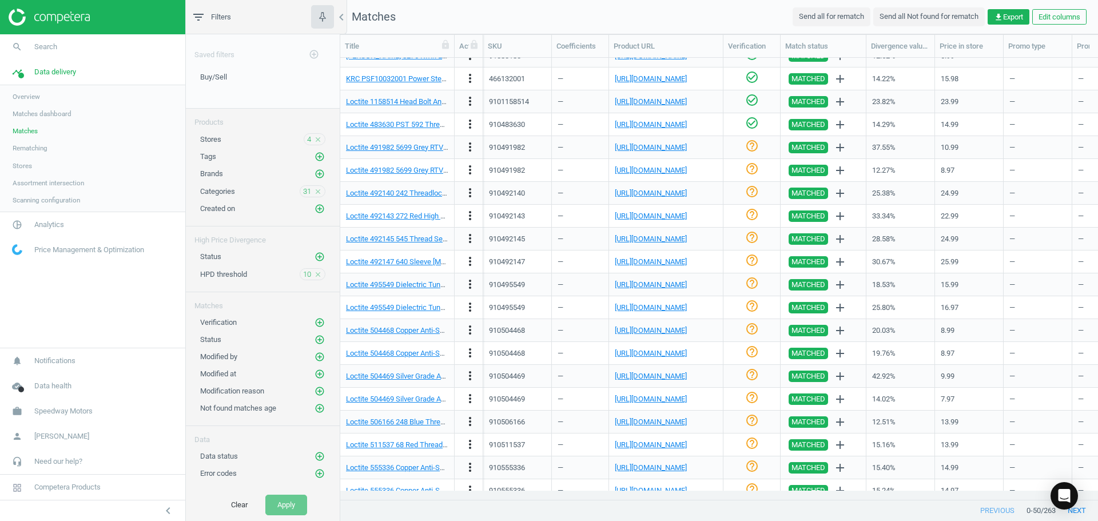
scroll to position [0, 0]
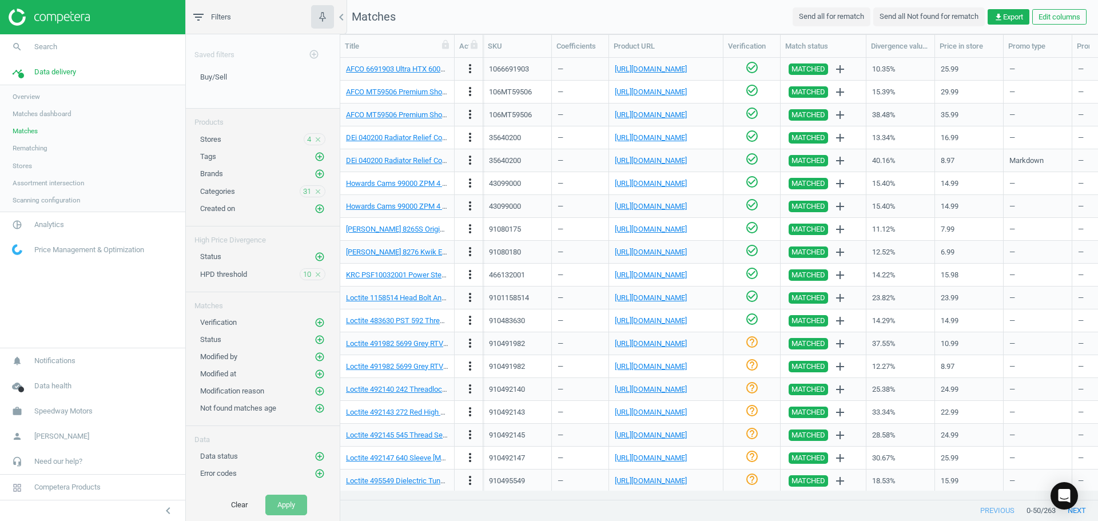
click at [78, 310] on nav "search Search timeline Data delivery Overview Matches dashboard Matches Rematch…" at bounding box center [92, 190] width 185 height 313
